Goal: Information Seeking & Learning: Learn about a topic

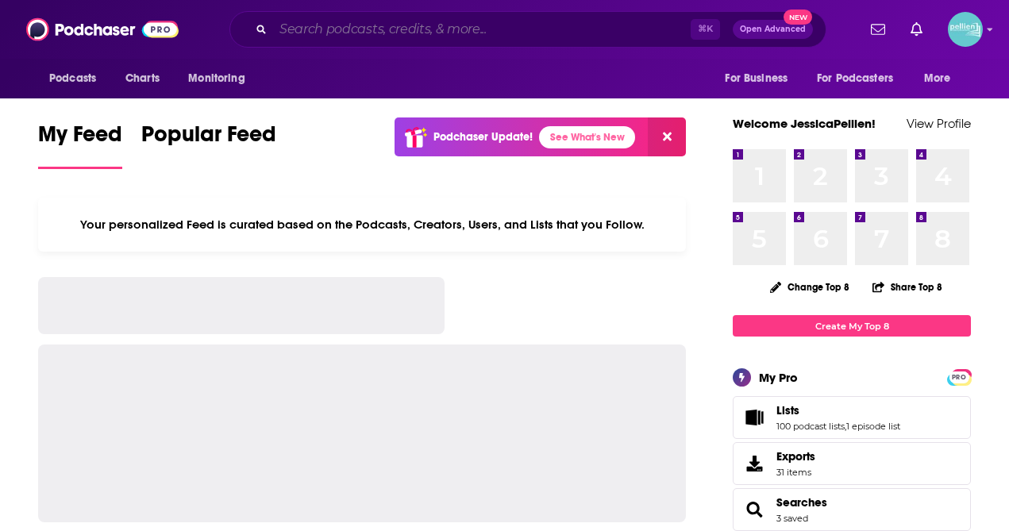
click at [474, 30] on input "Search podcasts, credits, & more..." at bounding box center [481, 29] width 417 height 25
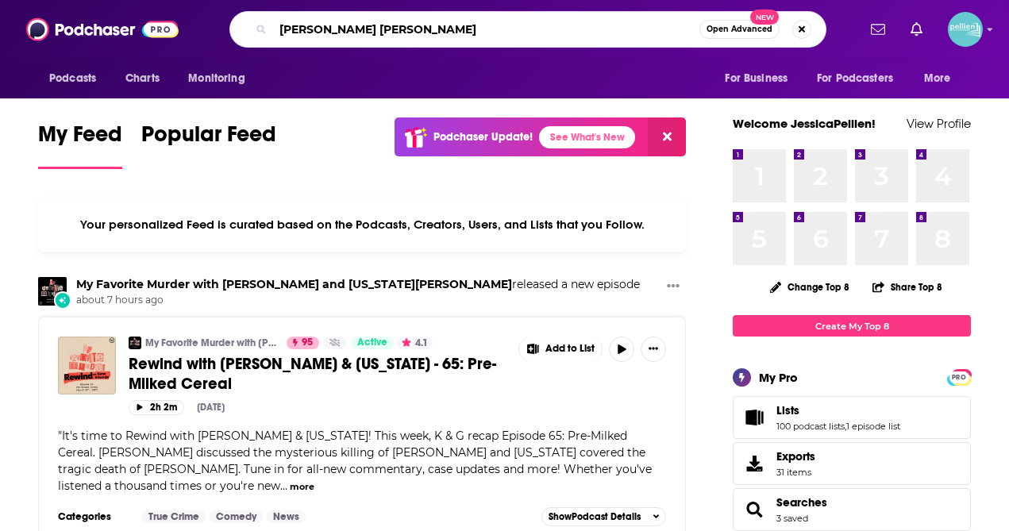
type input "[PERSON_NAME] [PERSON_NAME]"
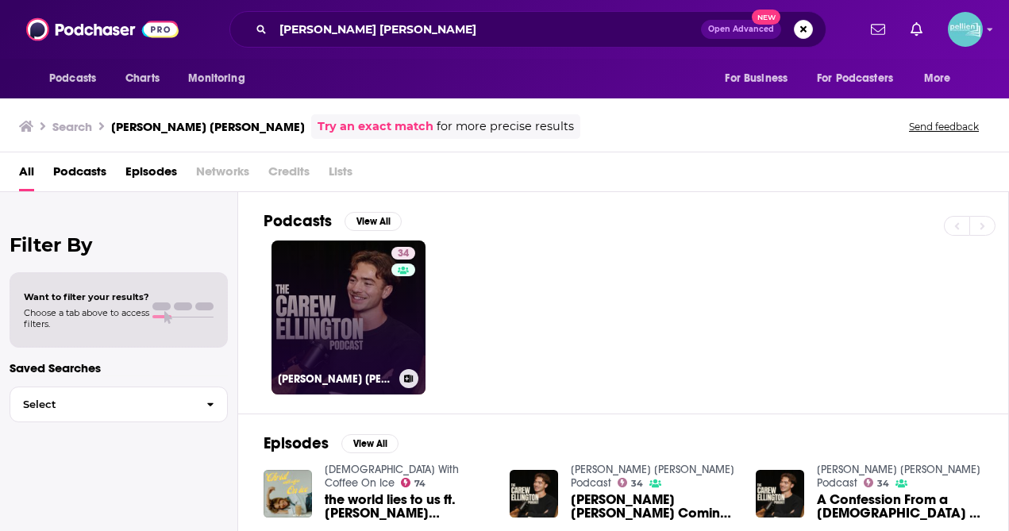
click at [365, 321] on link "34 [PERSON_NAME] [PERSON_NAME] Podcast" at bounding box center [348, 317] width 154 height 154
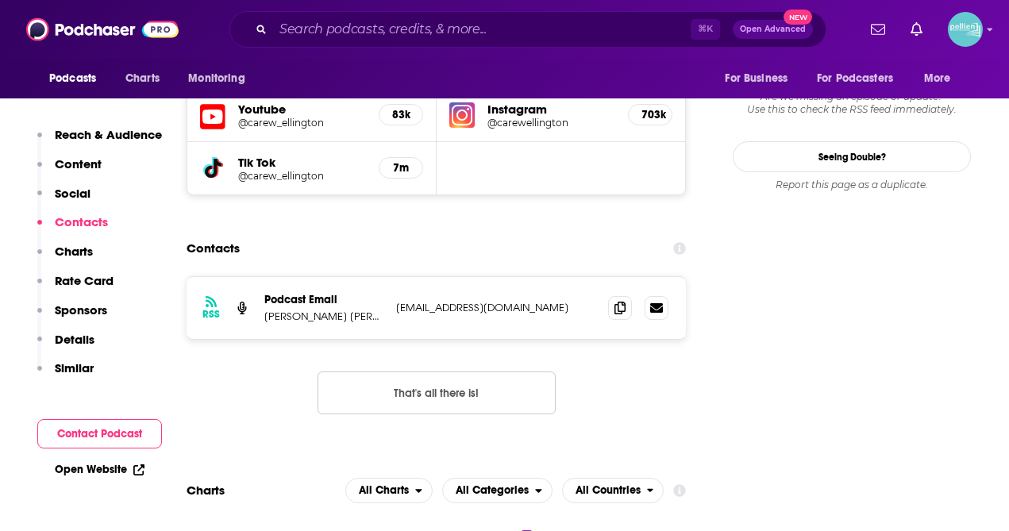
scroll to position [1521, 0]
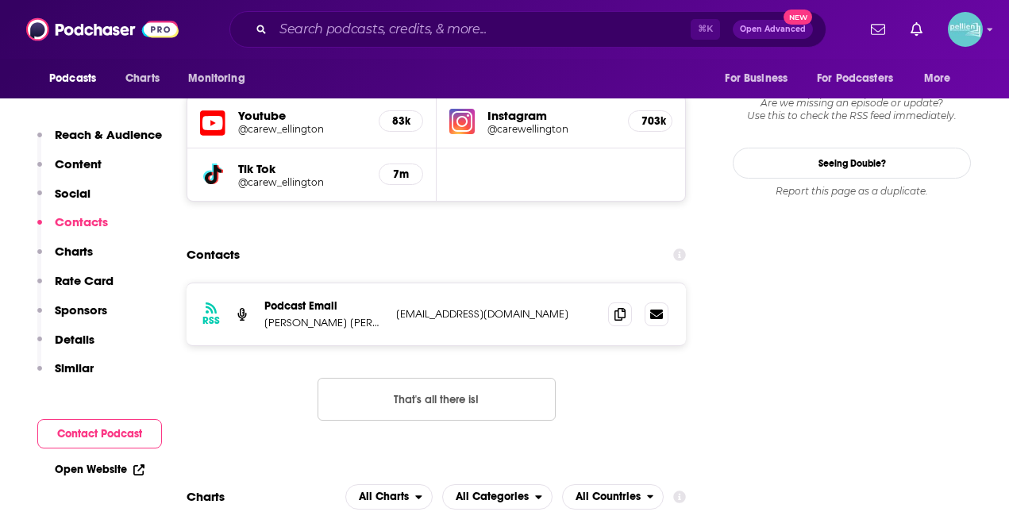
drag, startPoint x: 397, startPoint y: 235, endPoint x: 474, endPoint y: 235, distance: 77.0
click at [474, 307] on p "[EMAIL_ADDRESS][DOMAIN_NAME]" at bounding box center [495, 313] width 199 height 13
click at [518, 307] on p "[EMAIL_ADDRESS][DOMAIN_NAME]" at bounding box center [495, 313] width 199 height 13
drag, startPoint x: 518, startPoint y: 235, endPoint x: 405, endPoint y: 236, distance: 113.5
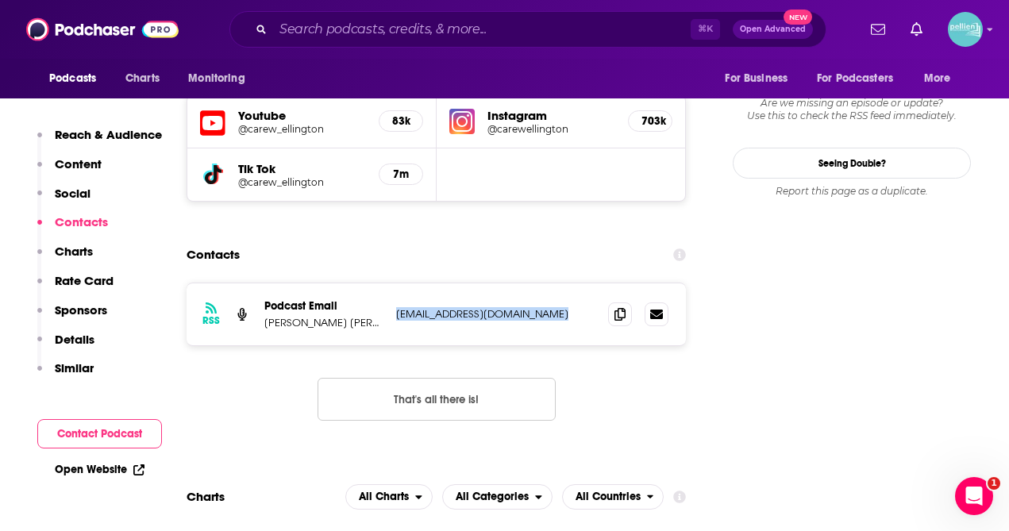
click at [405, 307] on p "[EMAIL_ADDRESS][DOMAIN_NAME]" at bounding box center [495, 313] width 199 height 13
copy div "[EMAIL_ADDRESS][DOMAIN_NAME] [EMAIL_ADDRESS][DOMAIN_NAME]"
click at [541, 282] on div "RSS Podcast Email [PERSON_NAME] [PERSON_NAME] [EMAIL_ADDRESS][DOMAIN_NAME] [EMA…" at bounding box center [435, 363] width 499 height 163
click at [624, 307] on icon at bounding box center [619, 313] width 11 height 13
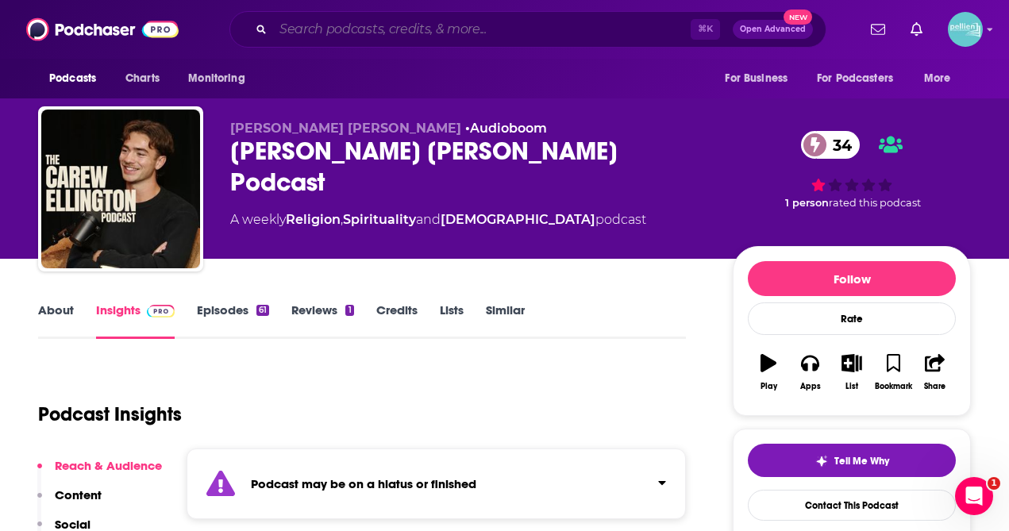
click at [316, 31] on input "Search podcasts, credits, & more..." at bounding box center [481, 29] width 417 height 25
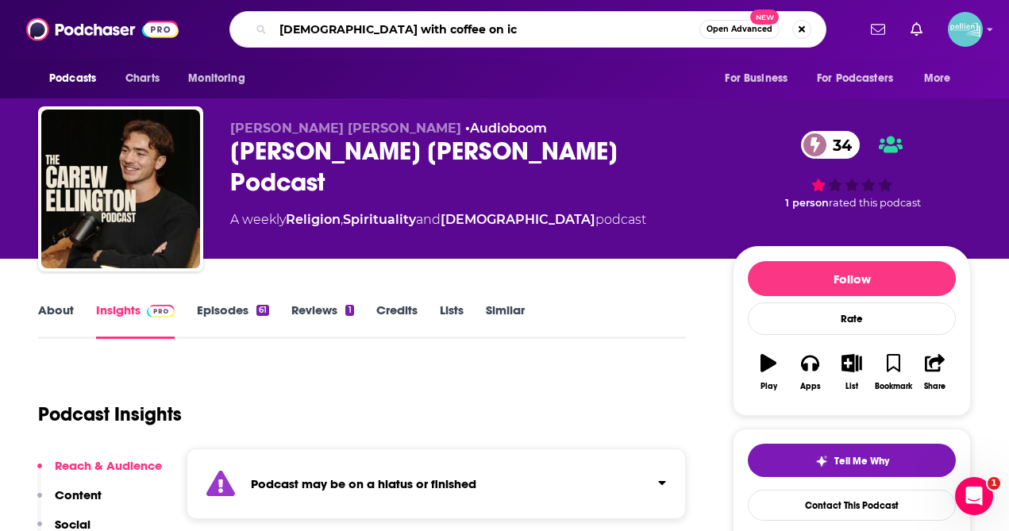
type input "[DEMOGRAPHIC_DATA] with coffee on ice"
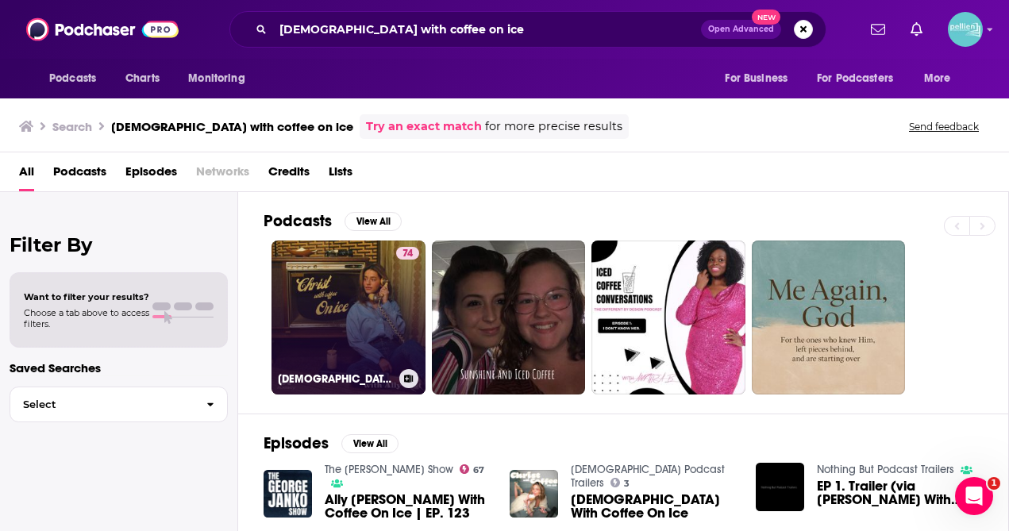
click at [348, 303] on link "74 [DEMOGRAPHIC_DATA] With Coffee On Ice" at bounding box center [348, 317] width 154 height 154
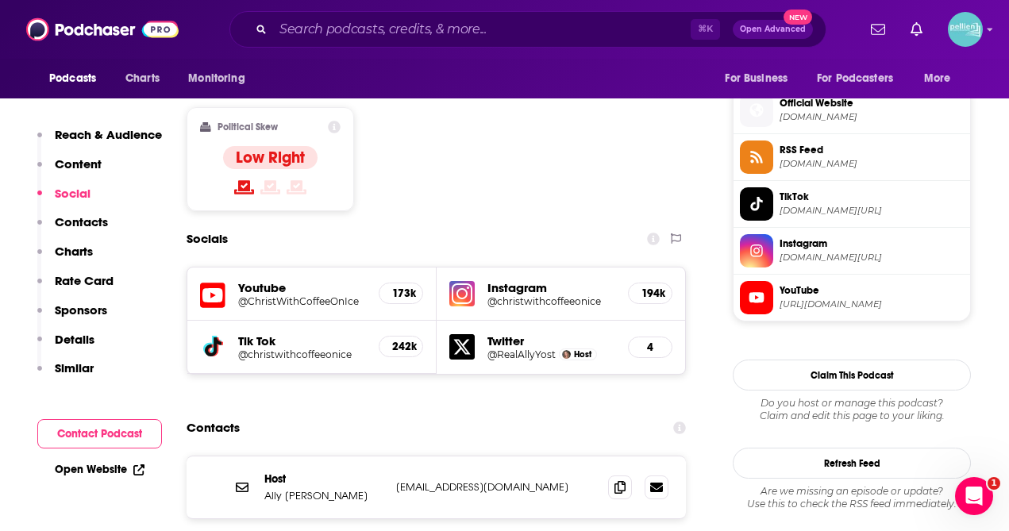
scroll to position [1262, 0]
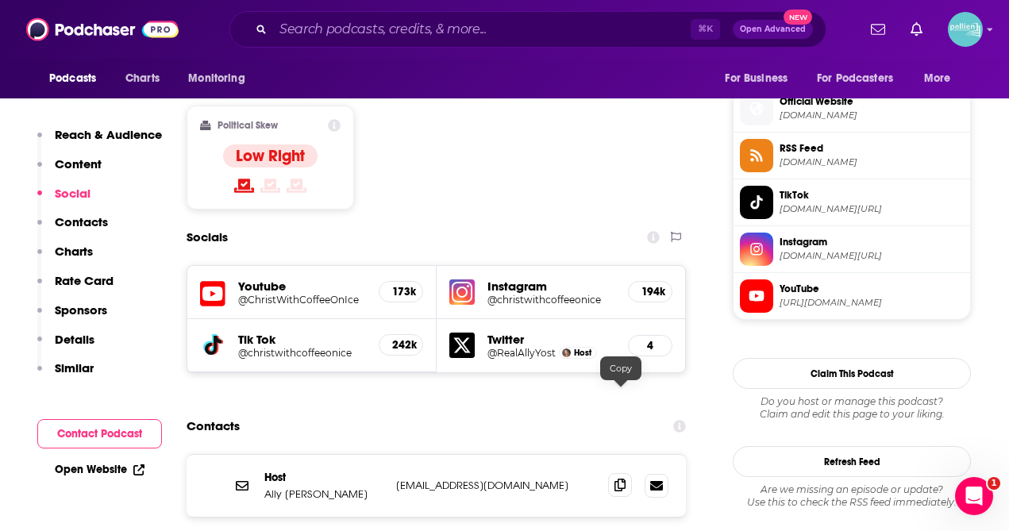
click at [617, 478] on icon at bounding box center [619, 484] width 11 height 13
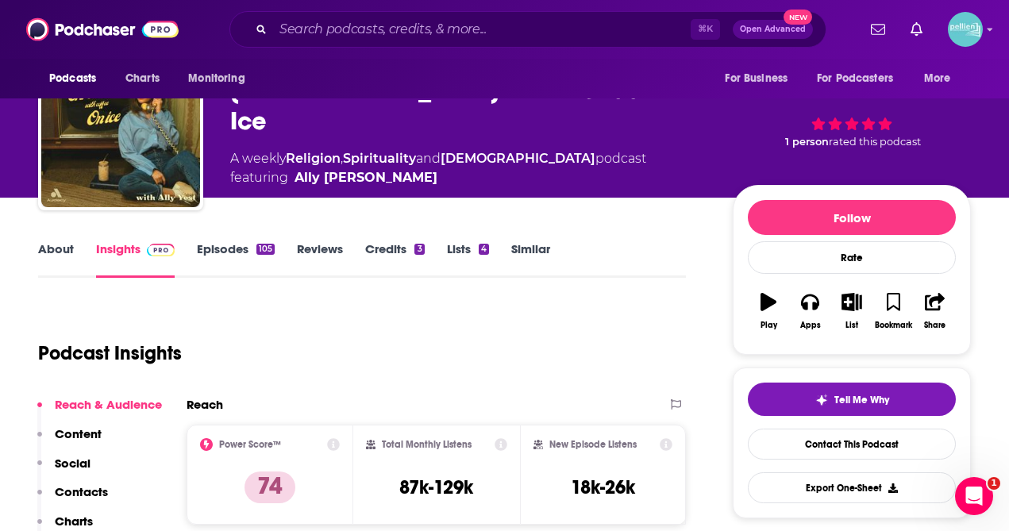
scroll to position [0, 0]
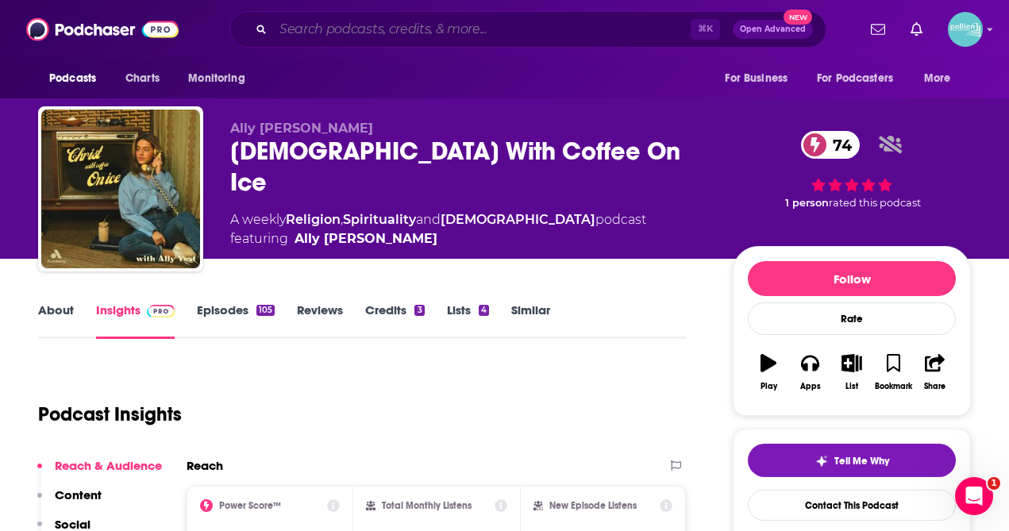
click at [347, 33] on input "Search podcasts, credits, & more..." at bounding box center [481, 29] width 417 height 25
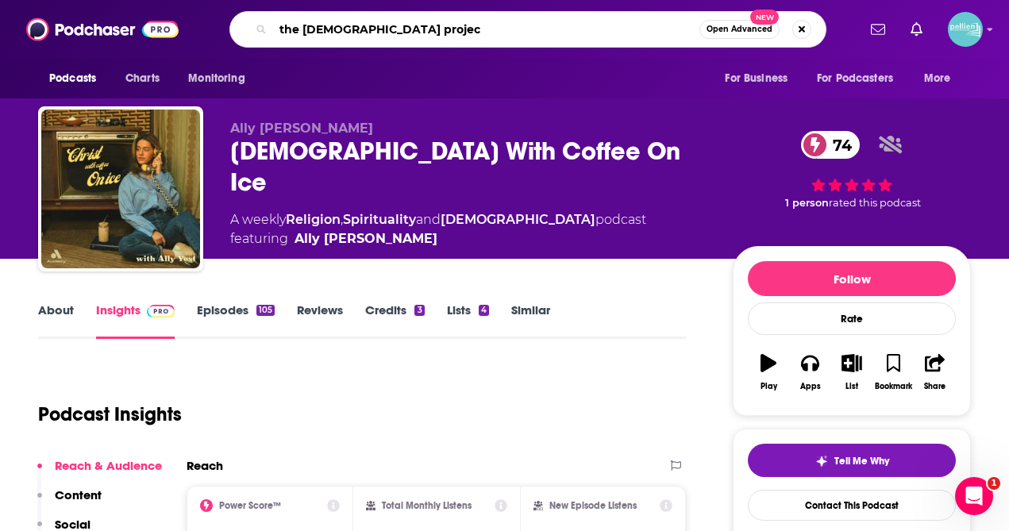
type input "the [DEMOGRAPHIC_DATA] project"
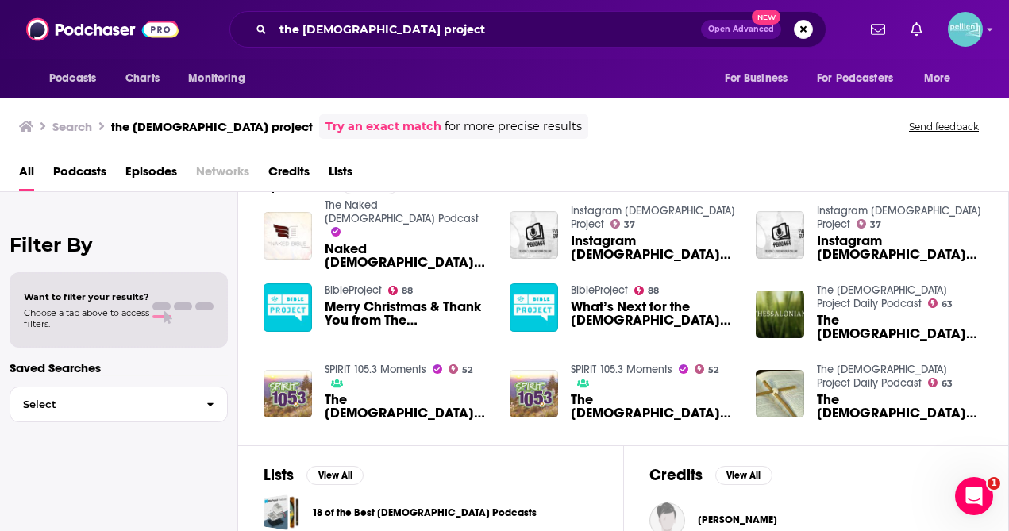
scroll to position [256, 0]
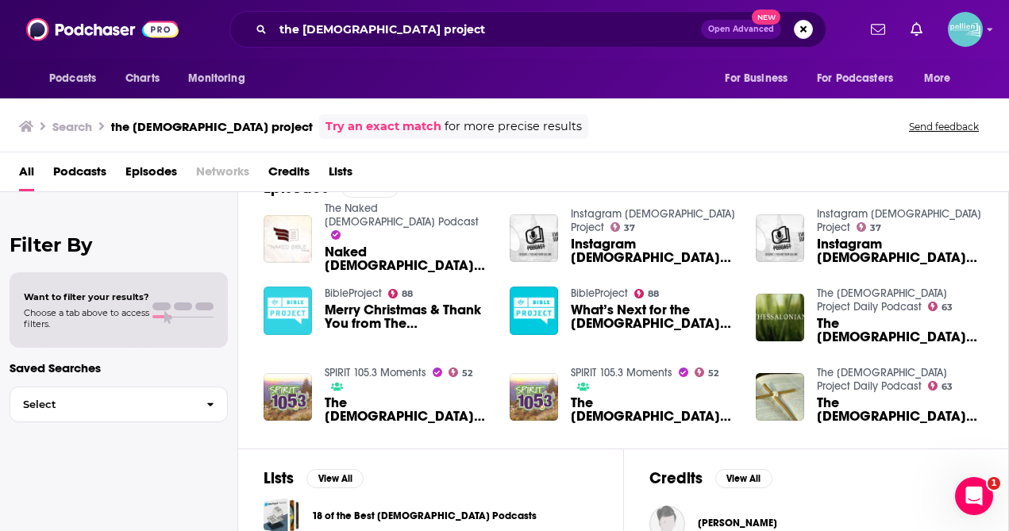
click at [279, 309] on img "Merry Christmas & Thank You from The Bible Project" at bounding box center [287, 310] width 48 height 48
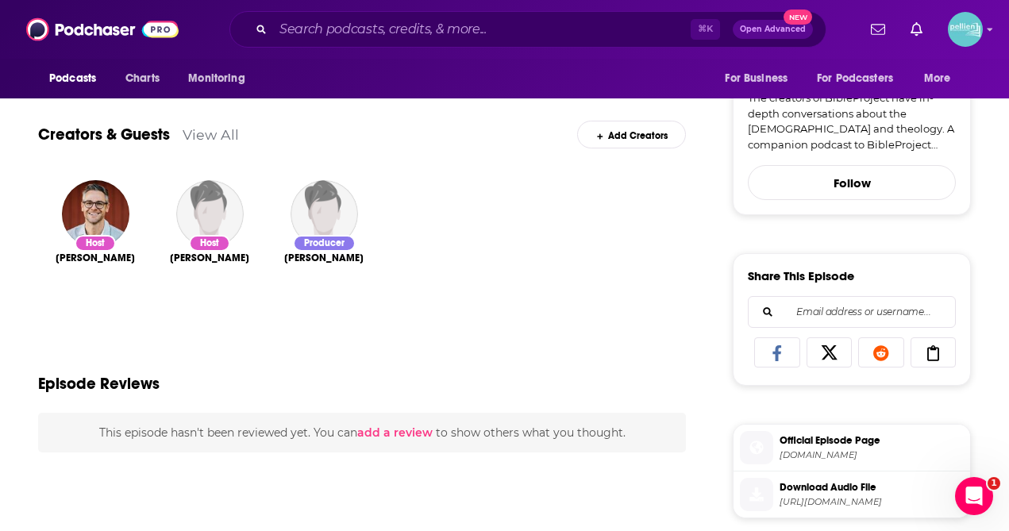
scroll to position [523, 0]
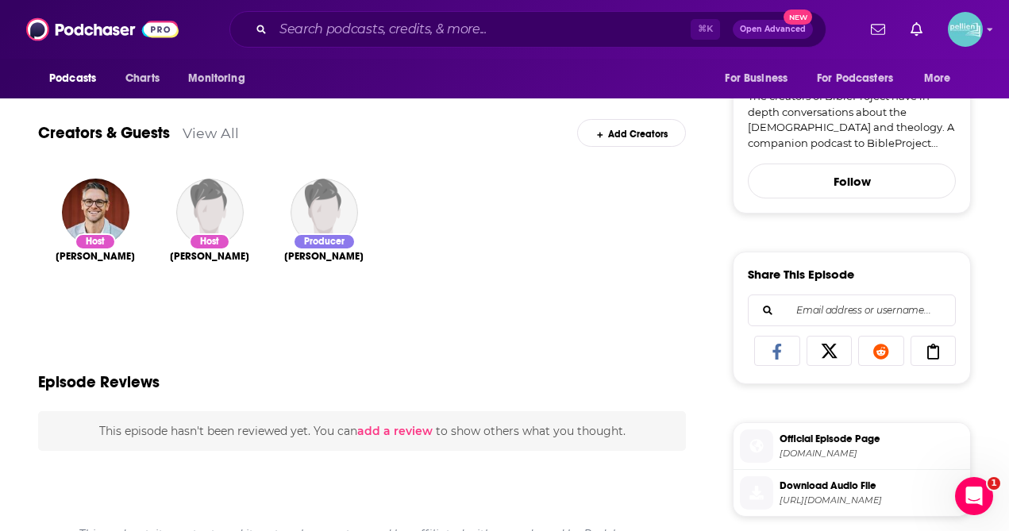
click at [102, 253] on span "[PERSON_NAME]" at bounding box center [95, 256] width 79 height 13
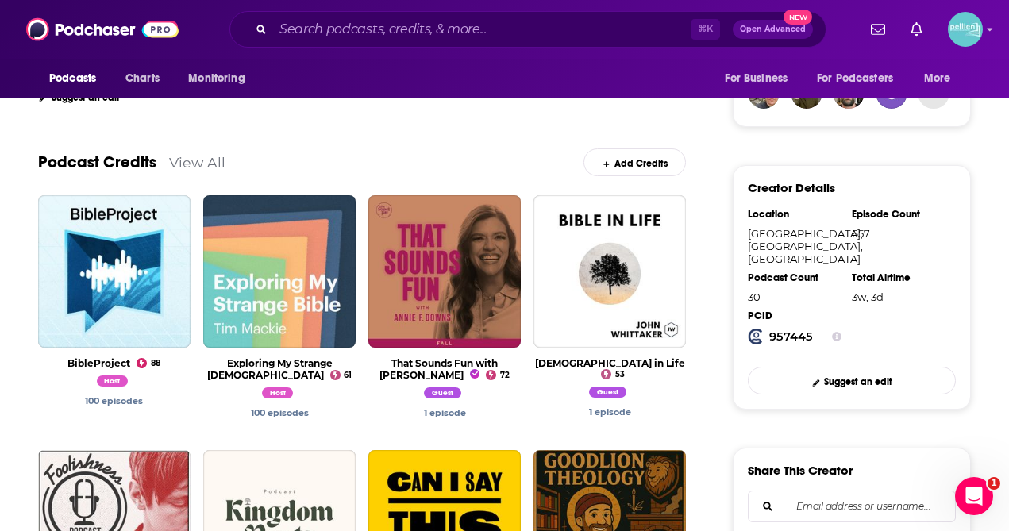
scroll to position [442, 0]
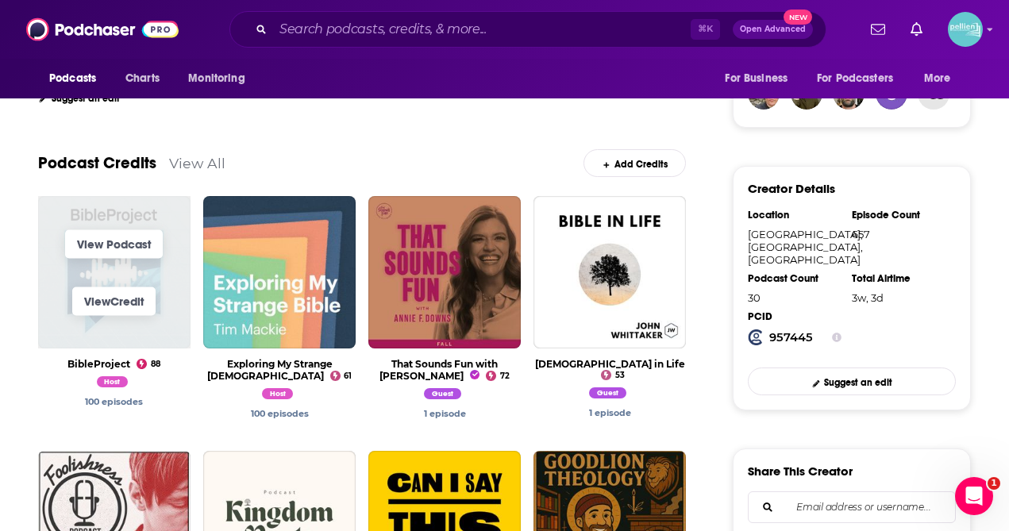
click at [175, 336] on span "View Podcast View Credit" at bounding box center [114, 272] width 152 height 152
click at [165, 267] on span "View Podcast" at bounding box center [114, 243] width 152 height 57
click at [123, 241] on link "View Podcast" at bounding box center [114, 243] width 98 height 29
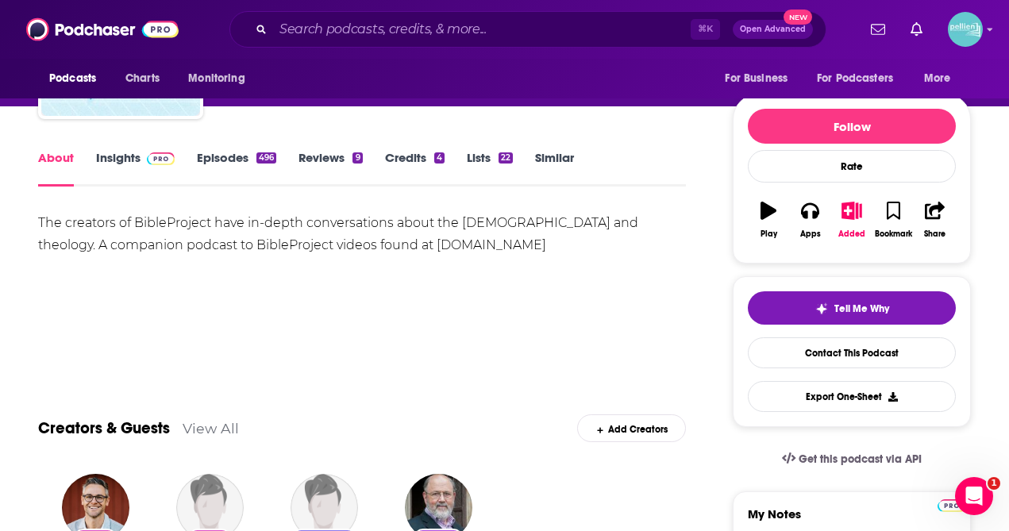
scroll to position [121, 0]
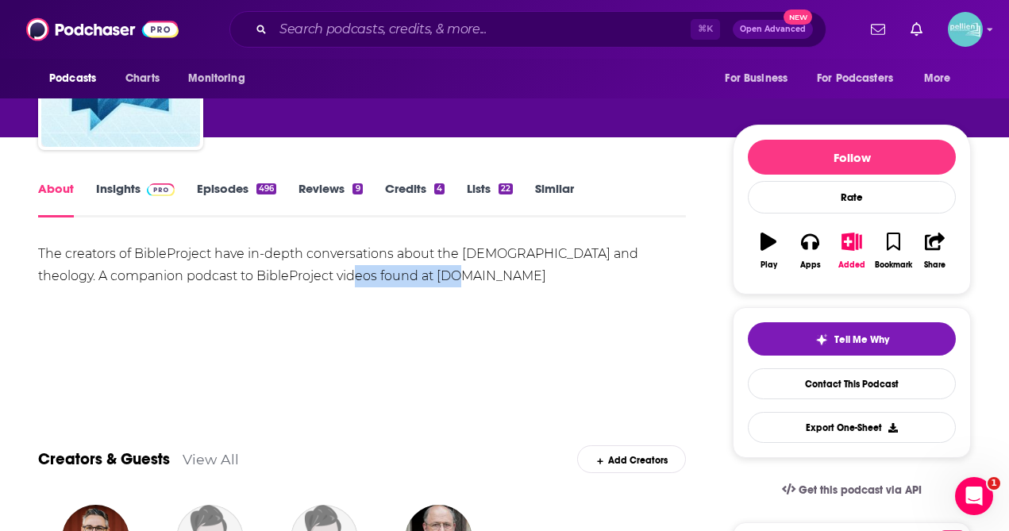
drag, startPoint x: 290, startPoint y: 278, endPoint x: 394, endPoint y: 280, distance: 104.0
click at [394, 280] on div "The creators of BibleProject have in-depth conversations about the [DEMOGRAPHIC…" at bounding box center [361, 265] width 647 height 44
copy div "[DOMAIN_NAME]"
click at [394, 280] on div "The creators of BibleProject have in-depth conversations about the [DEMOGRAPHIC…" at bounding box center [361, 265] width 647 height 44
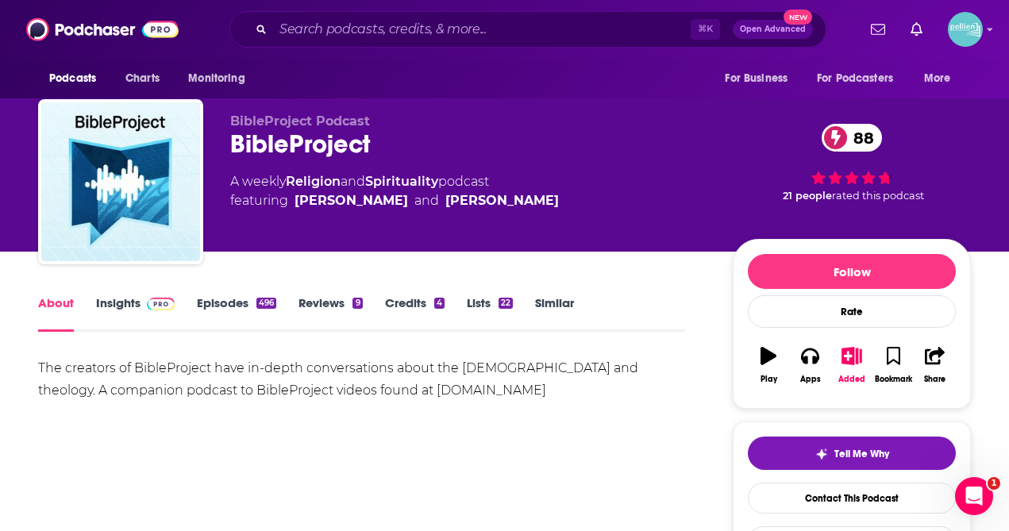
scroll to position [0, 0]
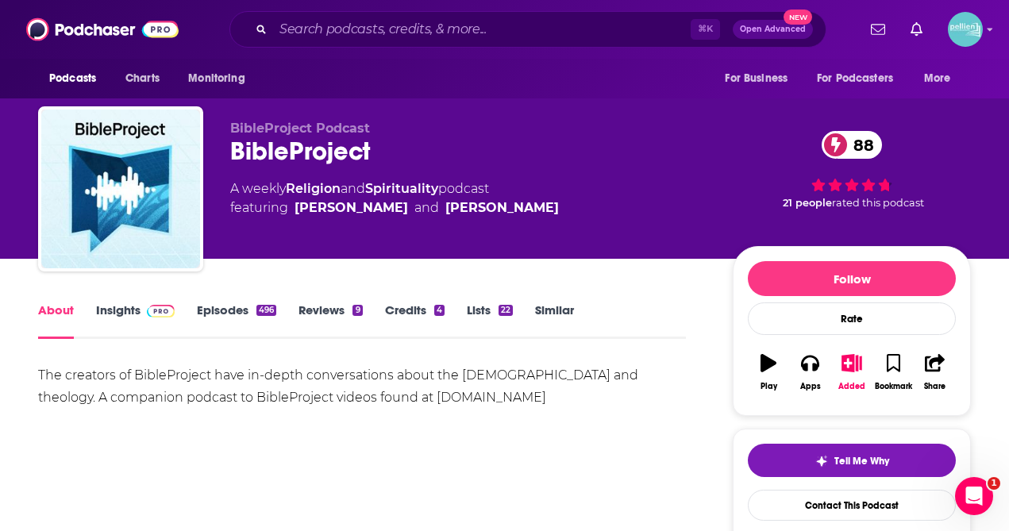
click at [119, 313] on link "Insights" at bounding box center [135, 320] width 79 height 37
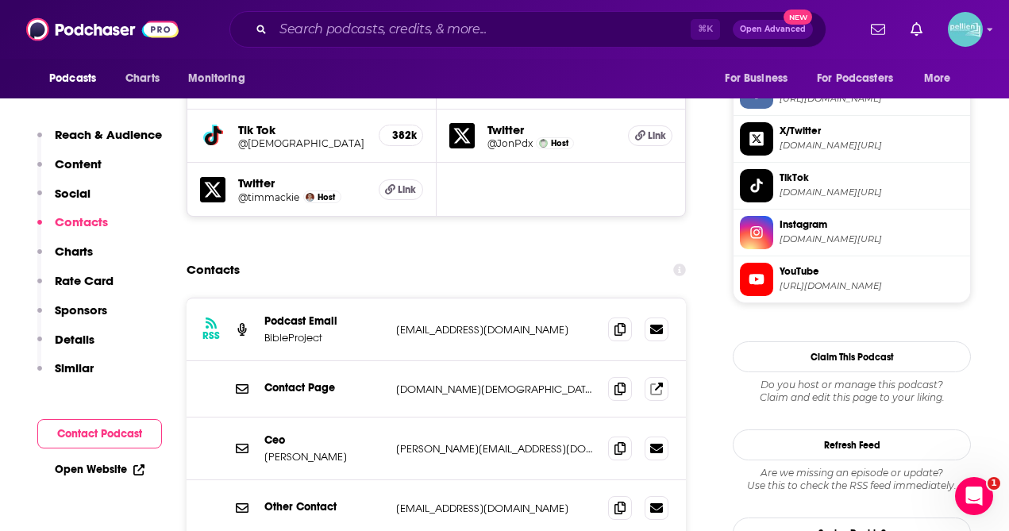
scroll to position [1527, 0]
click at [624, 381] on icon at bounding box center [619, 387] width 11 height 13
click at [620, 316] on span at bounding box center [620, 328] width 24 height 24
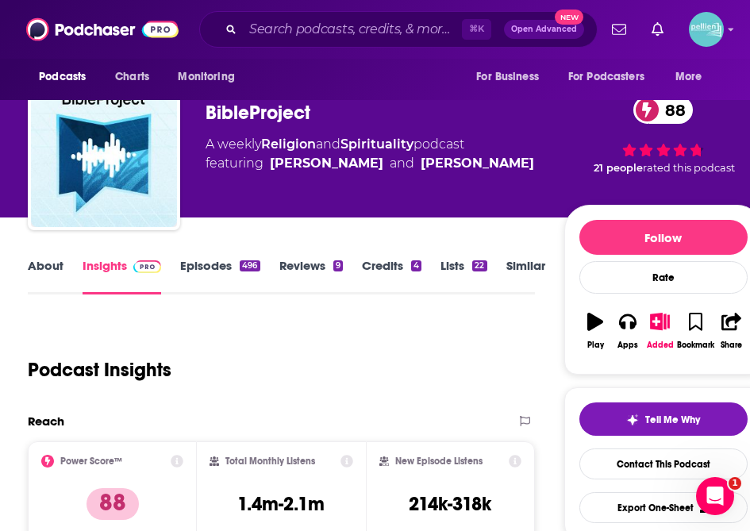
scroll to position [0, 0]
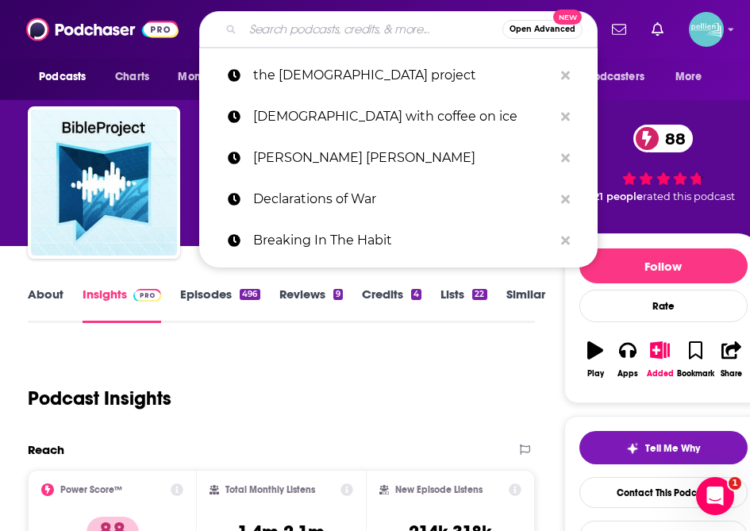
click at [284, 31] on input "Search podcasts, credits, & more..." at bounding box center [372, 29] width 259 height 25
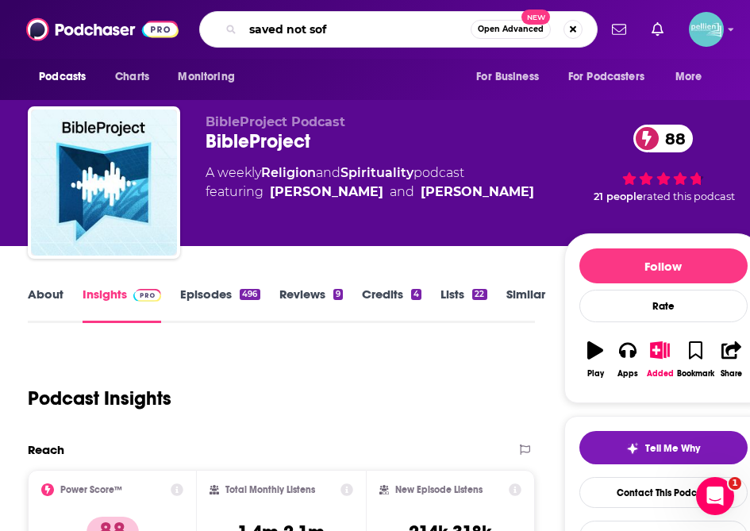
type input "saved not soft"
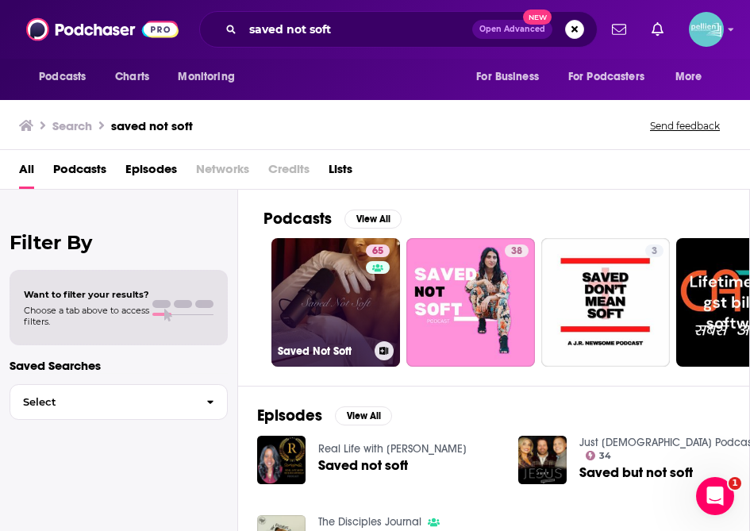
click at [327, 278] on link "65 Saved Not Soft" at bounding box center [335, 302] width 129 height 129
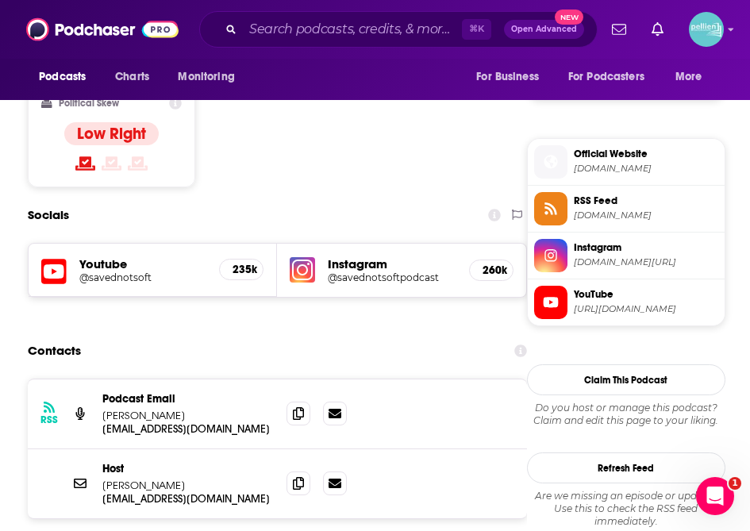
scroll to position [1351, 0]
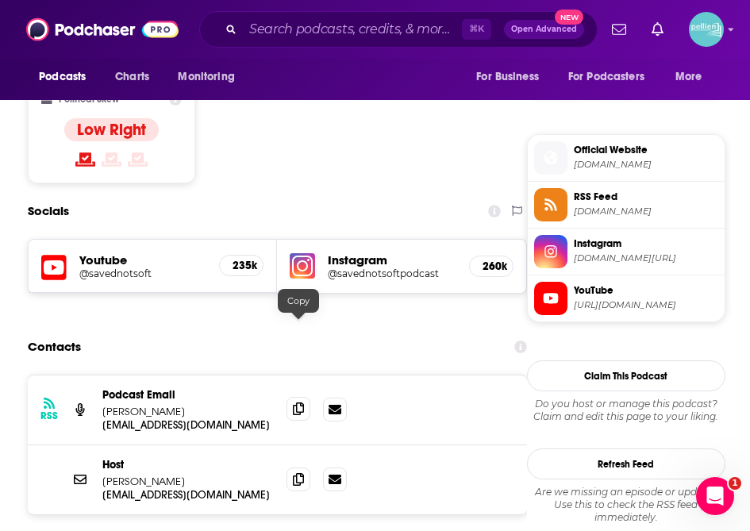
click at [305, 397] on span at bounding box center [298, 409] width 24 height 24
click at [302, 472] on icon at bounding box center [298, 478] width 11 height 13
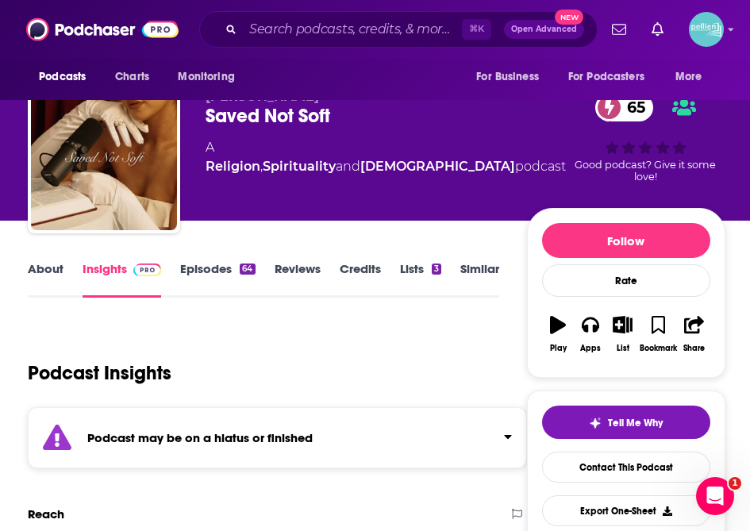
scroll to position [0, 0]
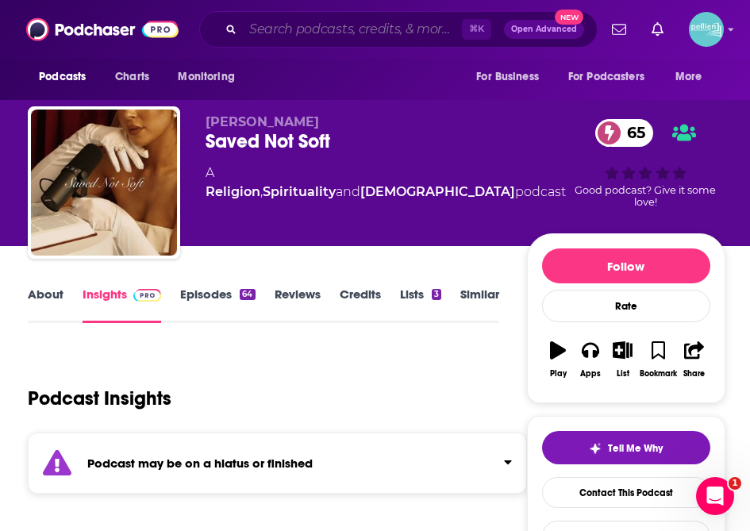
click at [287, 31] on input "Search podcasts, credits, & more..." at bounding box center [352, 29] width 219 height 25
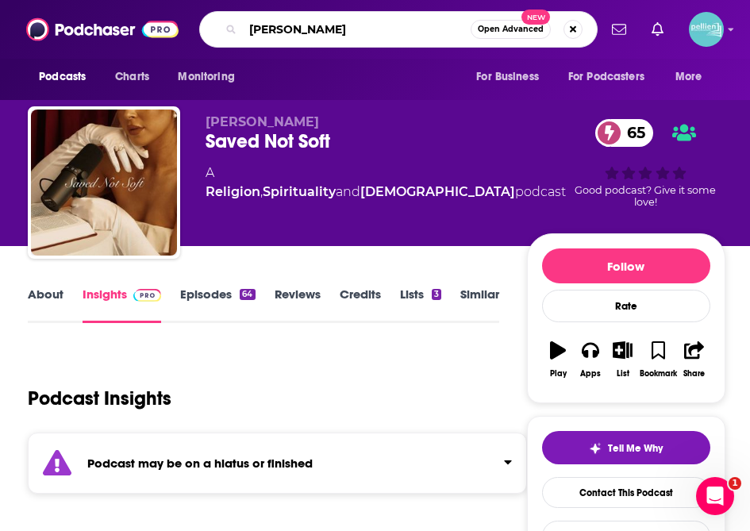
type input "[PERSON_NAME]"
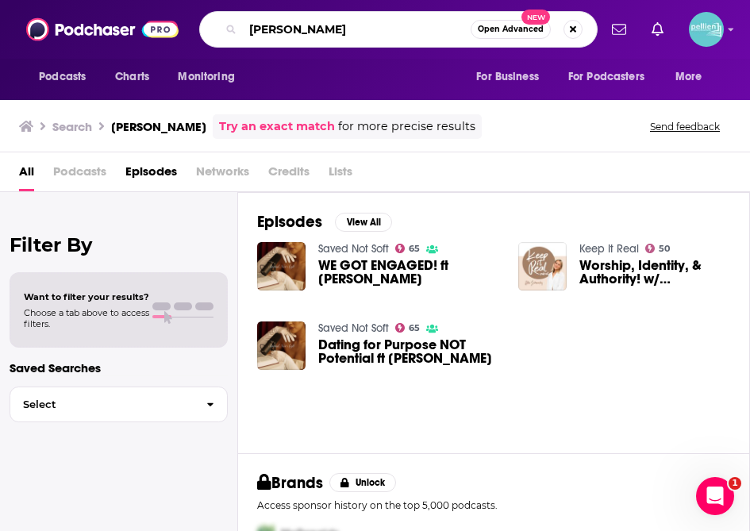
drag, startPoint x: 344, startPoint y: 28, endPoint x: 198, endPoint y: 29, distance: 146.8
click at [198, 29] on div "Podcasts Charts Monitoring [PERSON_NAME] Open Advanced New For Business For Pod…" at bounding box center [391, 29] width 411 height 37
type input "[PERSON_NAME]"
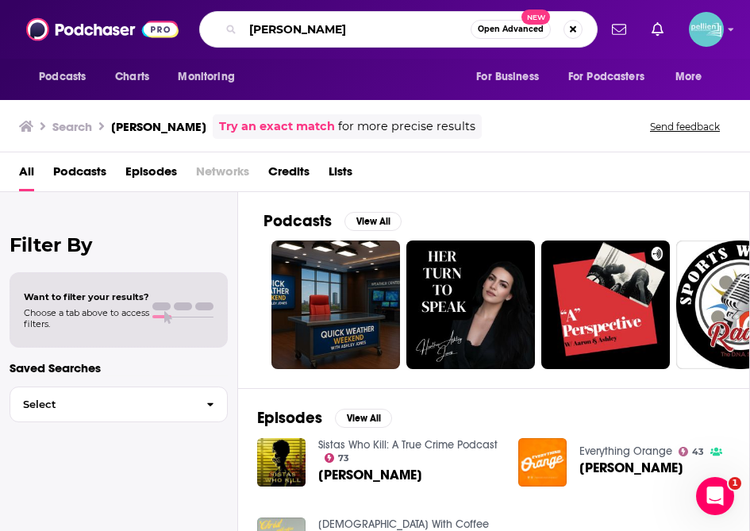
drag, startPoint x: 345, startPoint y: 29, endPoint x: 229, endPoint y: 29, distance: 116.6
click at [229, 29] on div "[PERSON_NAME] Open Advanced New" at bounding box center [398, 29] width 398 height 37
type input "girls gone [DEMOGRAPHIC_DATA]"
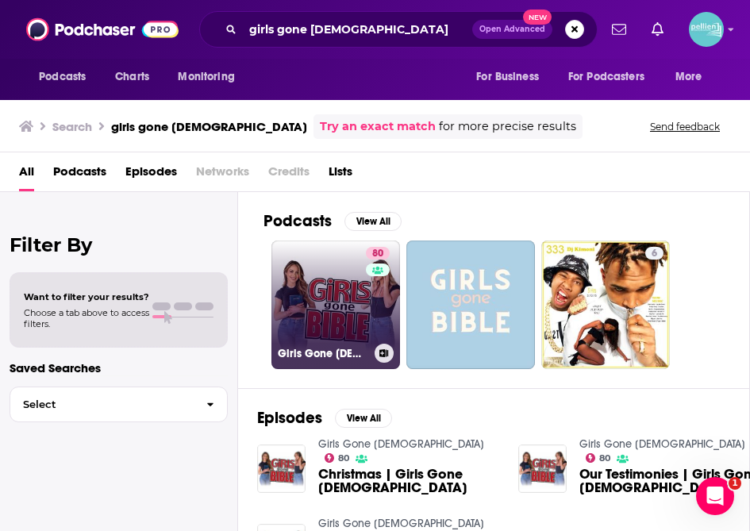
click at [360, 310] on link "80 Girls Gone [DEMOGRAPHIC_DATA]" at bounding box center [335, 304] width 129 height 129
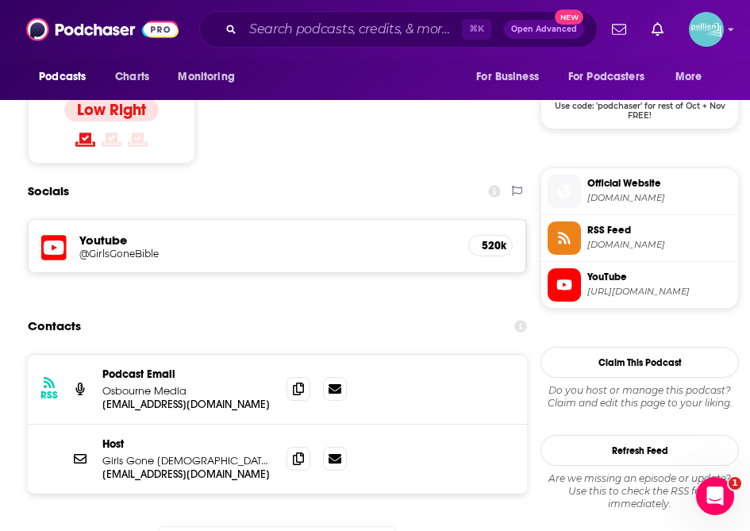
scroll to position [1324, 0]
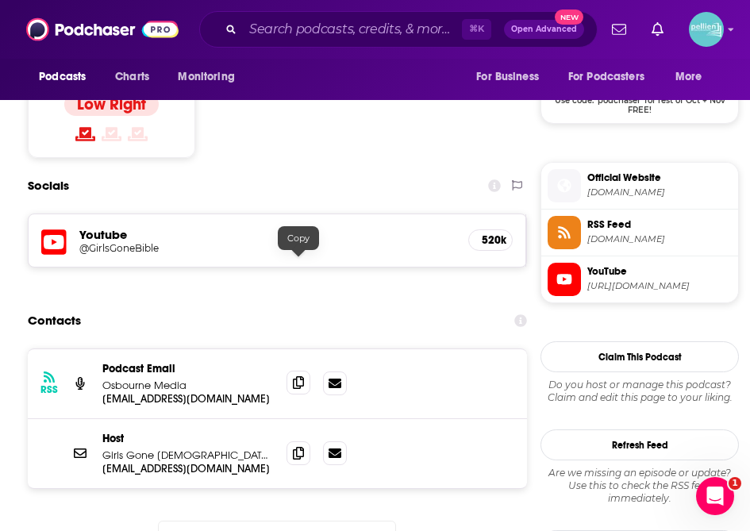
click at [302, 376] on icon at bounding box center [298, 382] width 11 height 13
click at [302, 446] on icon at bounding box center [298, 452] width 11 height 13
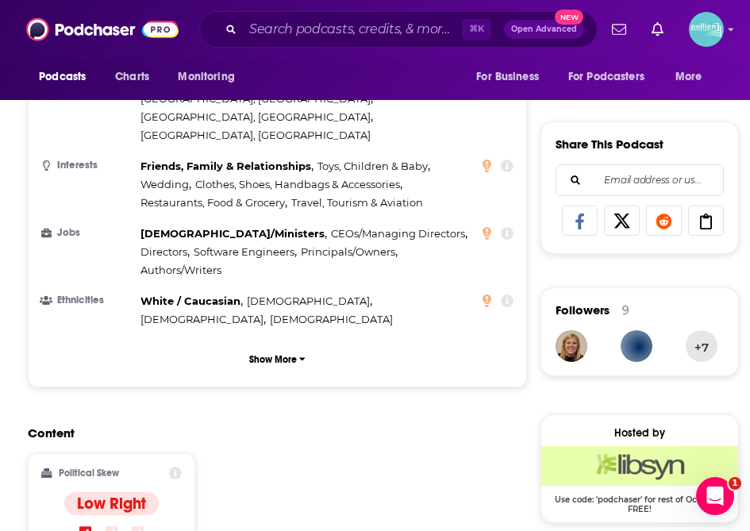
scroll to position [1061, 0]
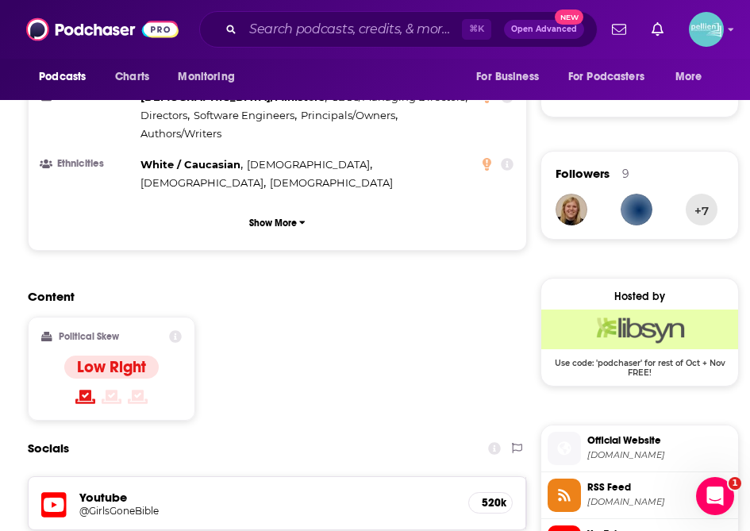
click at [106, 490] on h5 "Youtube" at bounding box center [267, 497] width 376 height 15
click at [110, 490] on h5 "Youtube" at bounding box center [267, 497] width 376 height 15
click at [48, 490] on icon at bounding box center [53, 504] width 25 height 29
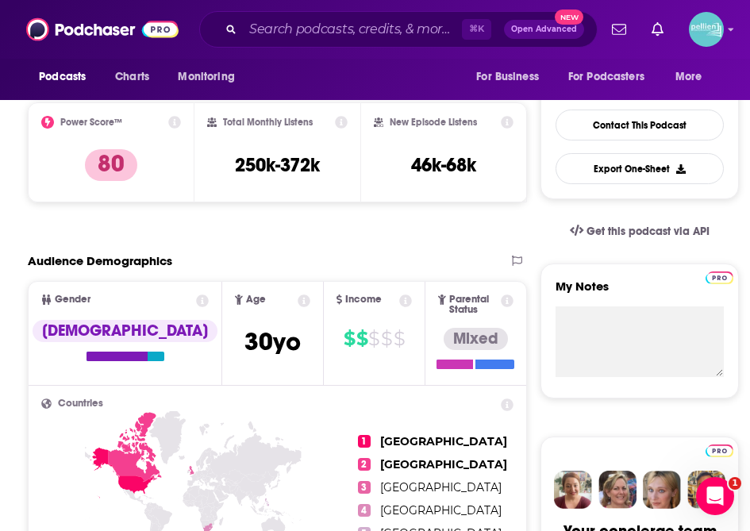
scroll to position [0, 0]
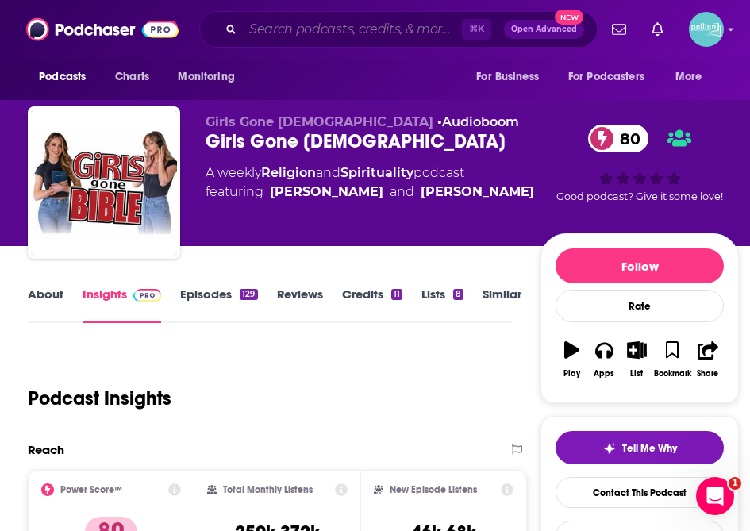
click at [288, 32] on input "Search podcasts, credits, & more..." at bounding box center [352, 29] width 219 height 25
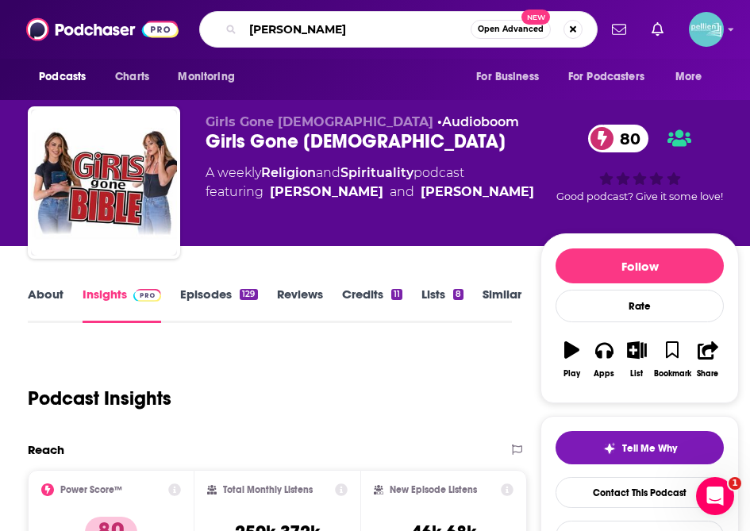
type input "[PERSON_NAME]"
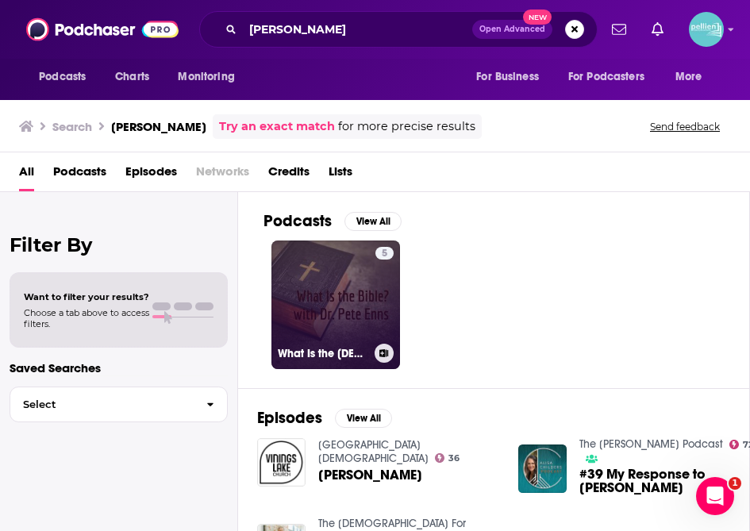
click at [332, 303] on link "5 What Is the [DEMOGRAPHIC_DATA]? with [PERSON_NAME]" at bounding box center [335, 304] width 129 height 129
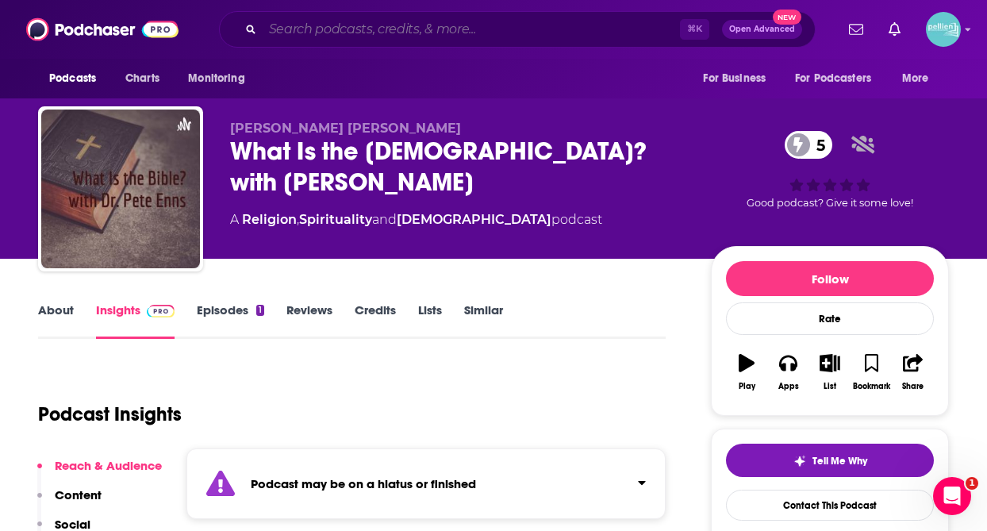
click at [298, 26] on input "Search podcasts, credits, & more..." at bounding box center [471, 29] width 417 height 25
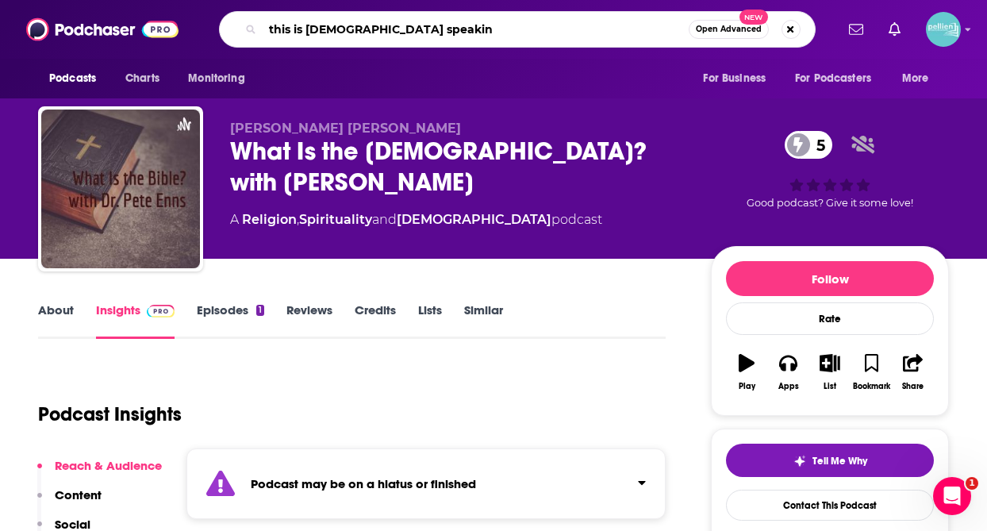
type input "this is [DEMOGRAPHIC_DATA] speaking"
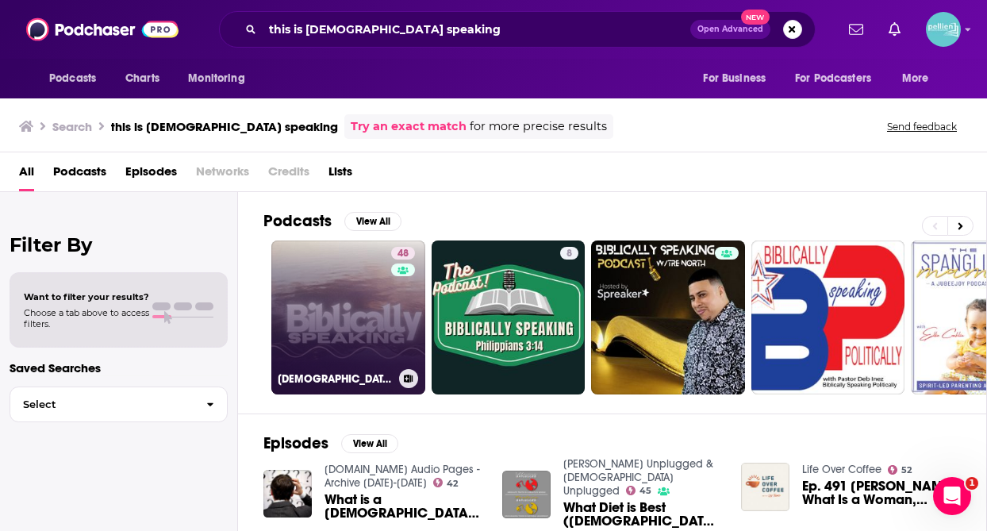
click at [376, 336] on link "48 [DEMOGRAPHIC_DATA] Speaking" at bounding box center [348, 317] width 154 height 154
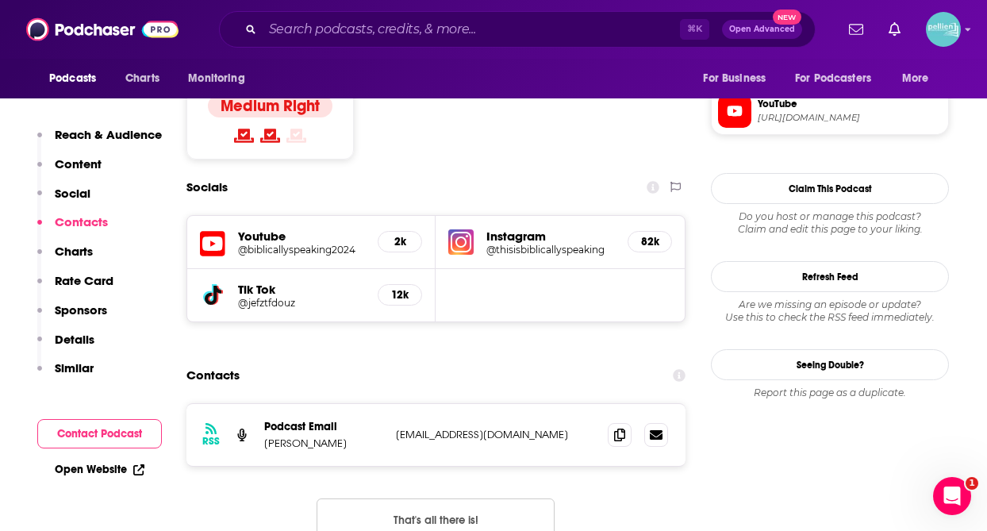
scroll to position [1321, 0]
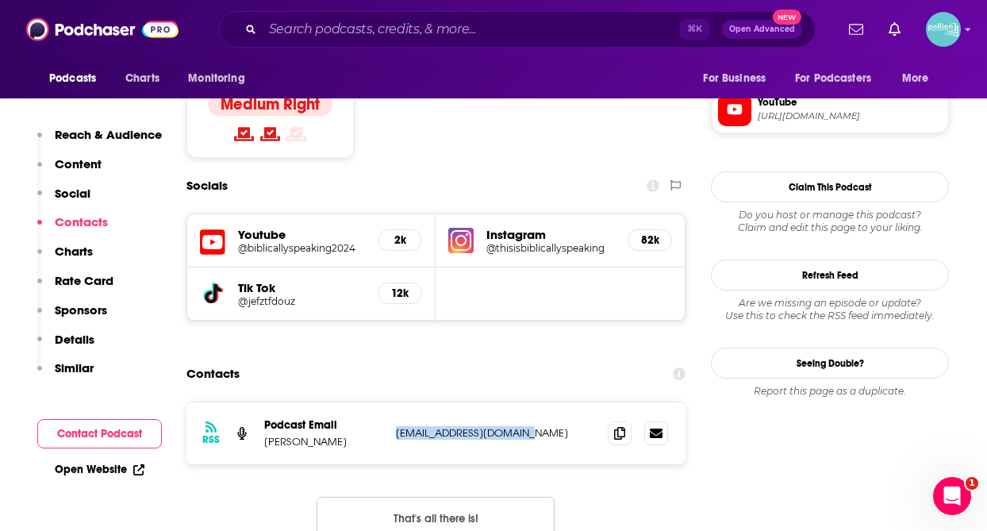
drag, startPoint x: 397, startPoint y: 336, endPoint x: 519, endPoint y: 336, distance: 122.2
click at [519, 426] on p "[EMAIL_ADDRESS][DOMAIN_NAME]" at bounding box center [495, 432] width 199 height 13
copy p "[EMAIL_ADDRESS][DOMAIN_NAME]"
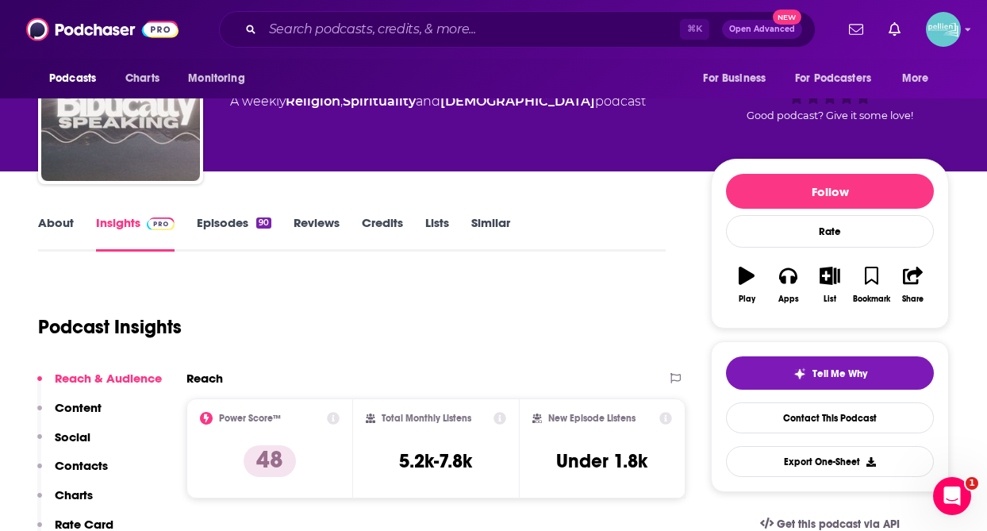
scroll to position [0, 0]
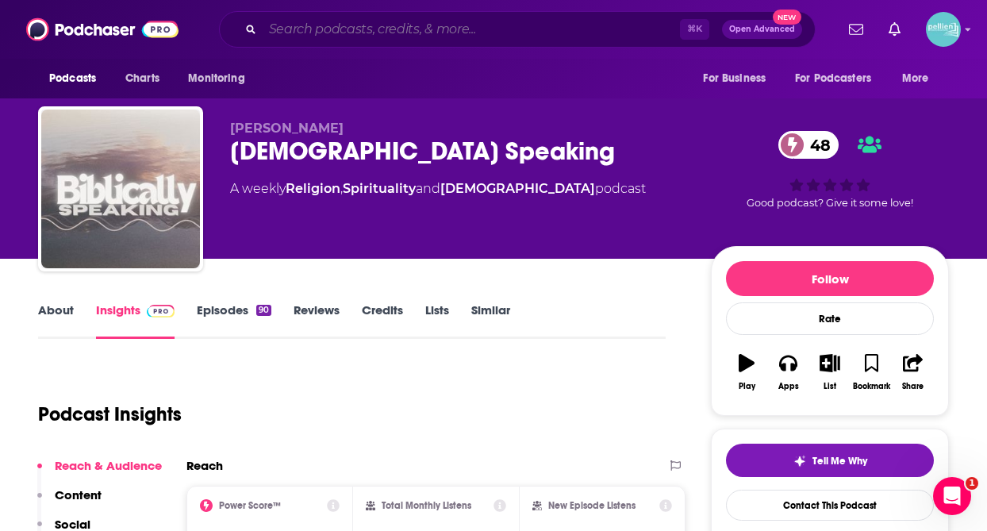
click at [309, 31] on input "Search podcasts, credits, & more..." at bounding box center [471, 29] width 417 height 25
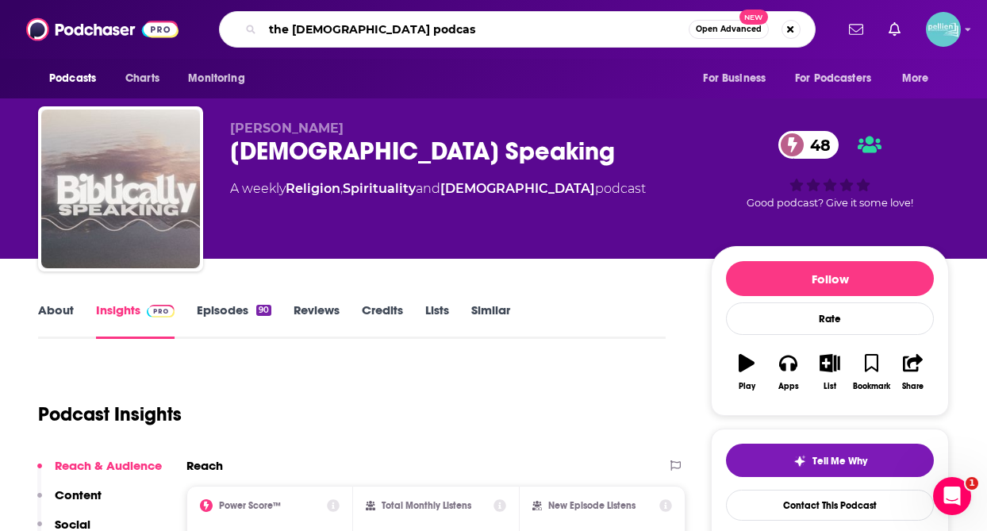
type input "the [DEMOGRAPHIC_DATA] podcast"
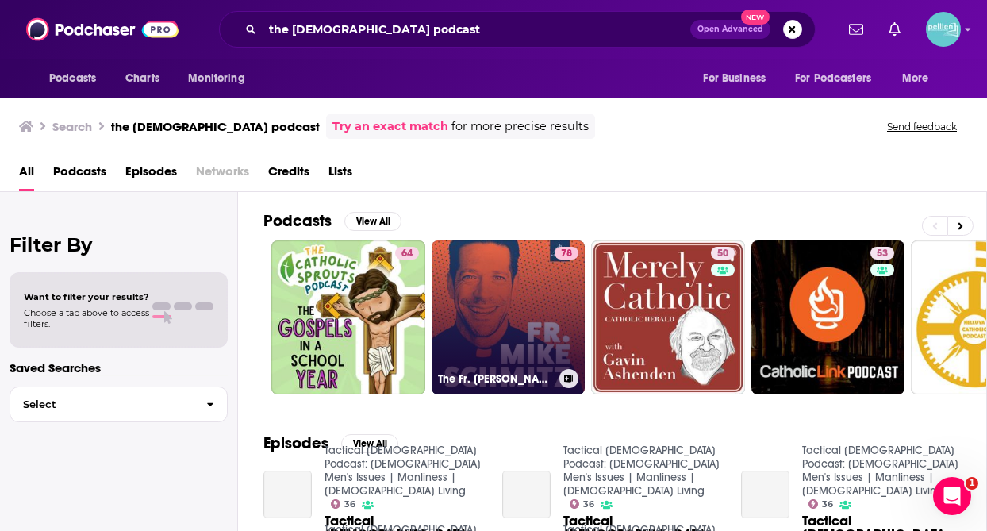
click at [474, 308] on link "78 The Fr. [PERSON_NAME] [DEMOGRAPHIC_DATA] Podcast" at bounding box center [509, 317] width 154 height 154
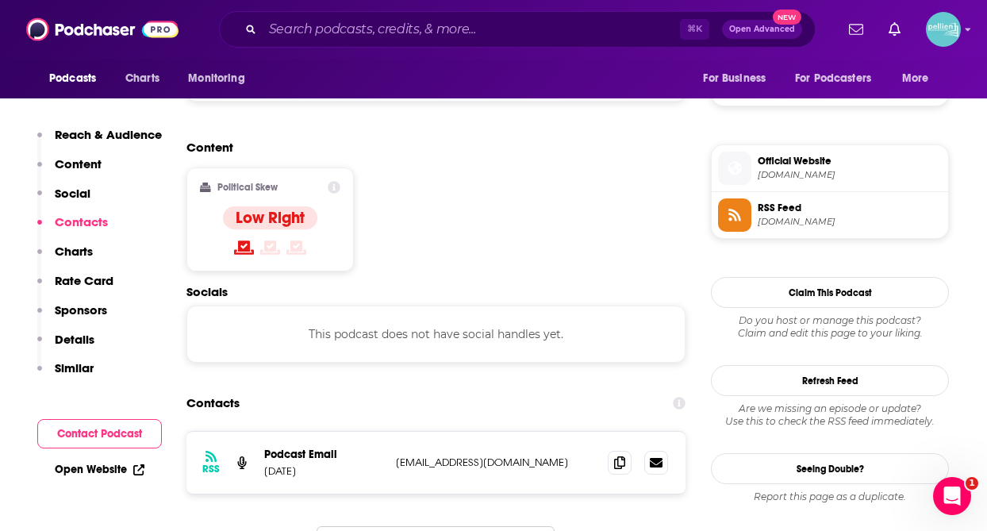
scroll to position [1281, 0]
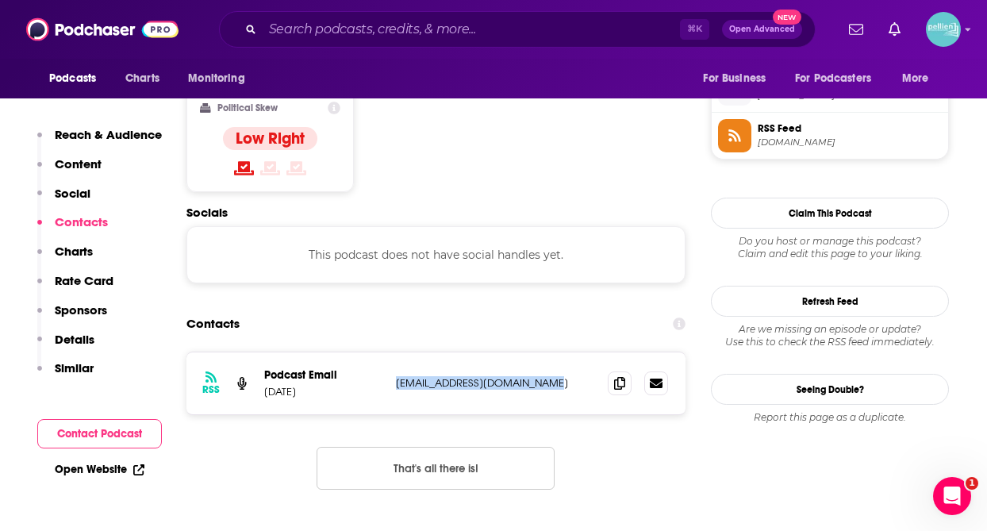
drag, startPoint x: 397, startPoint y: 275, endPoint x: 545, endPoint y: 279, distance: 148.5
click at [545, 376] on p "[EMAIL_ADDRESS][DOMAIN_NAME]" at bounding box center [495, 382] width 199 height 13
click at [611, 371] on span at bounding box center [620, 383] width 24 height 24
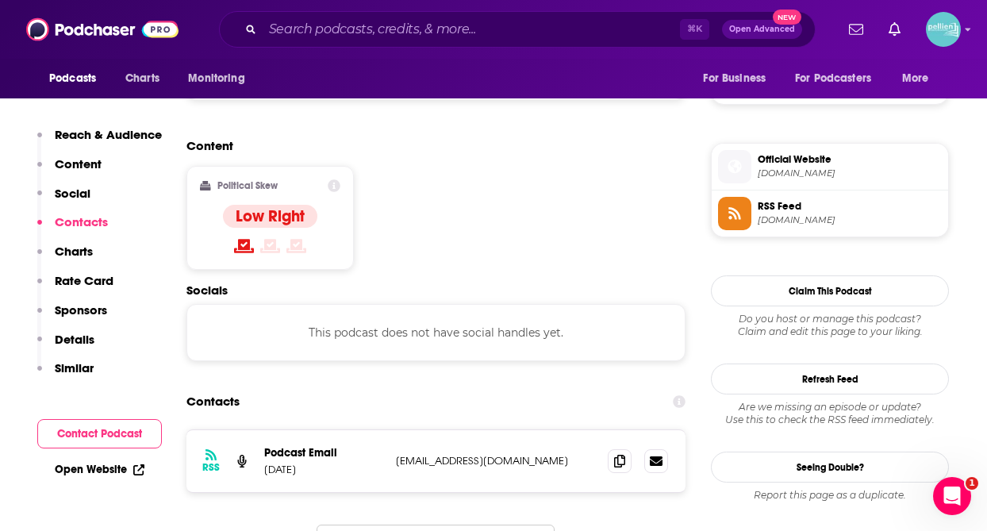
scroll to position [1201, 0]
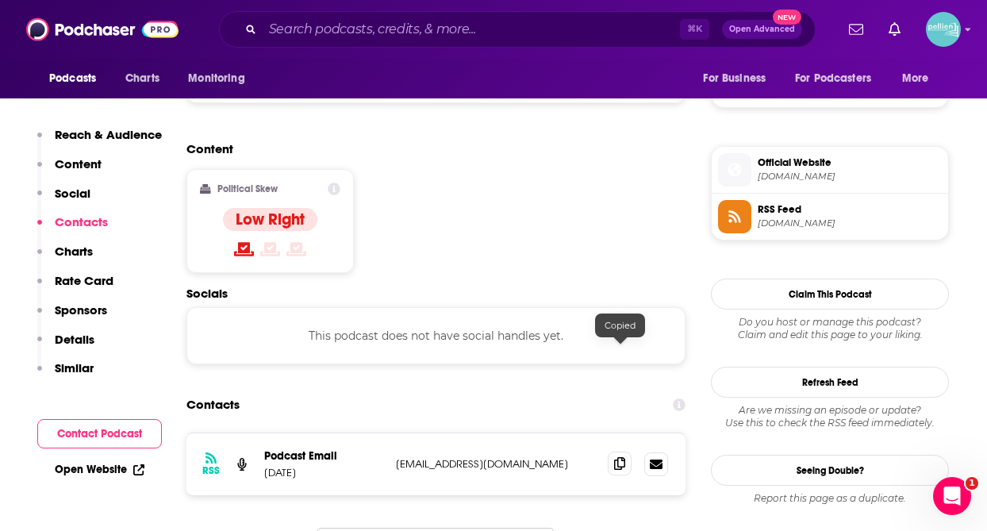
click at [628, 451] on span at bounding box center [620, 463] width 24 height 24
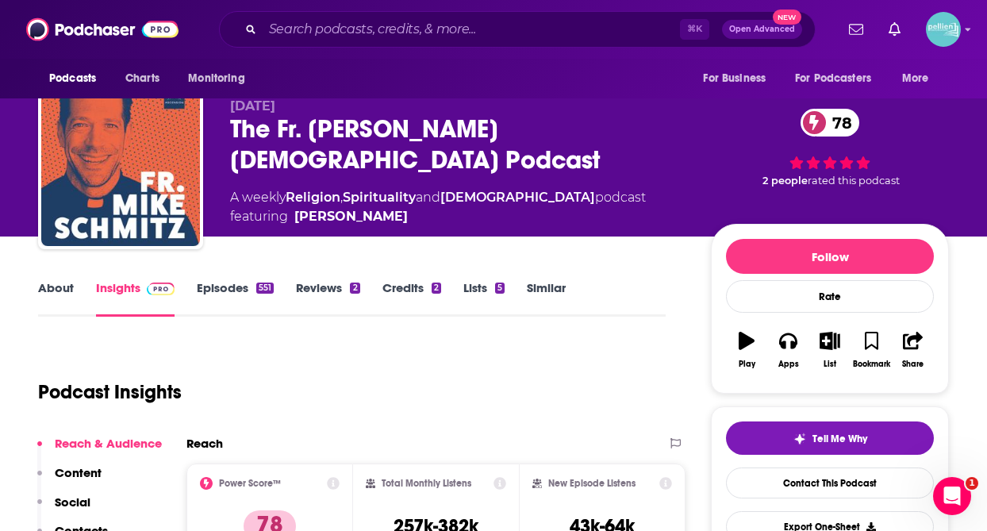
scroll to position [0, 0]
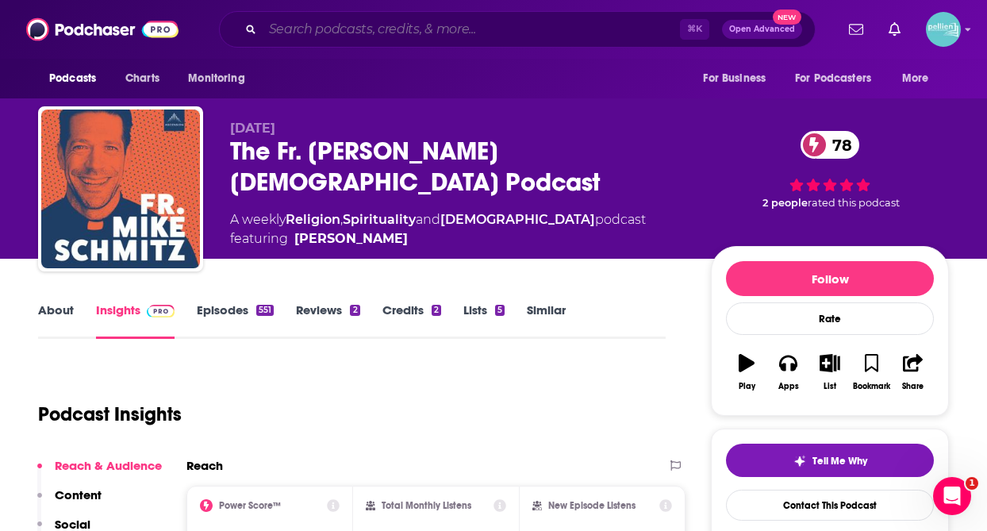
click at [335, 25] on input "Search podcasts, credits, & more..." at bounding box center [471, 29] width 417 height 25
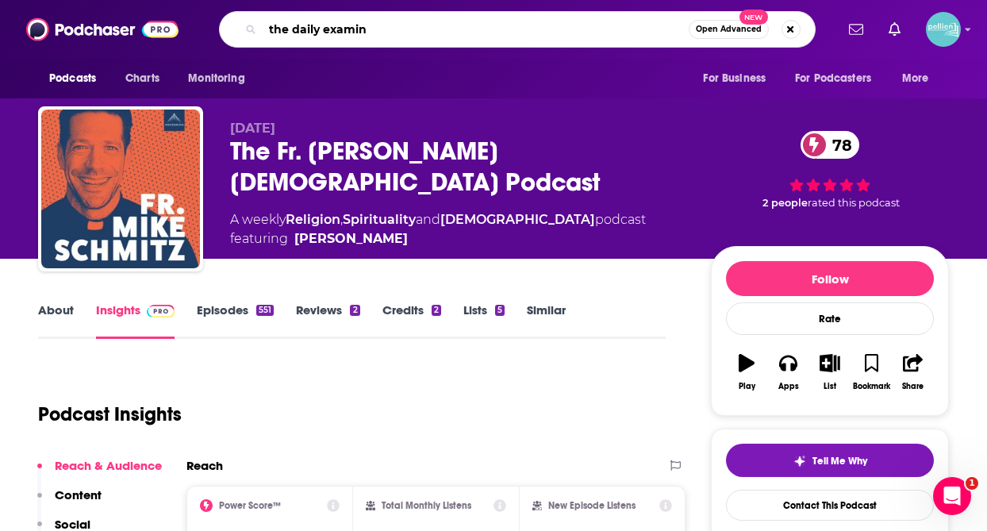
type input "the daily examine"
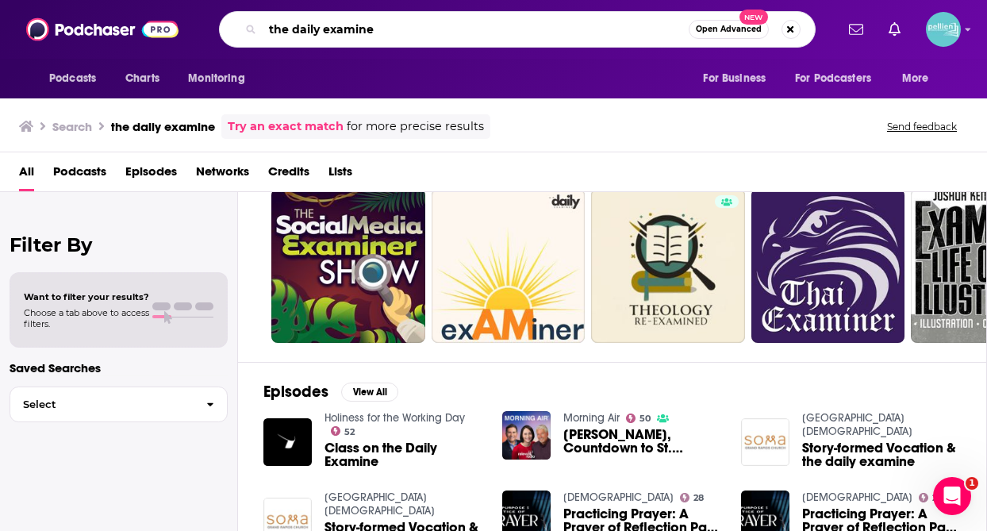
drag, startPoint x: 382, startPoint y: 28, endPoint x: 247, endPoint y: 28, distance: 135.7
click at [247, 28] on div "the daily examine Open Advanced New" at bounding box center [517, 29] width 597 height 37
type input "the spiritual life"
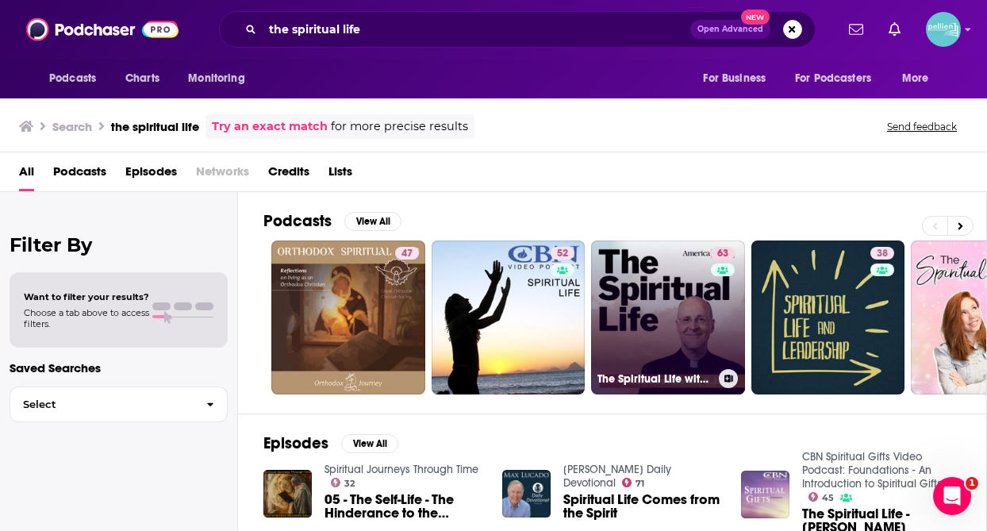
click at [662, 324] on link "63 The Spiritual Life with Fr. [PERSON_NAME], [PERSON_NAME]" at bounding box center [668, 317] width 154 height 154
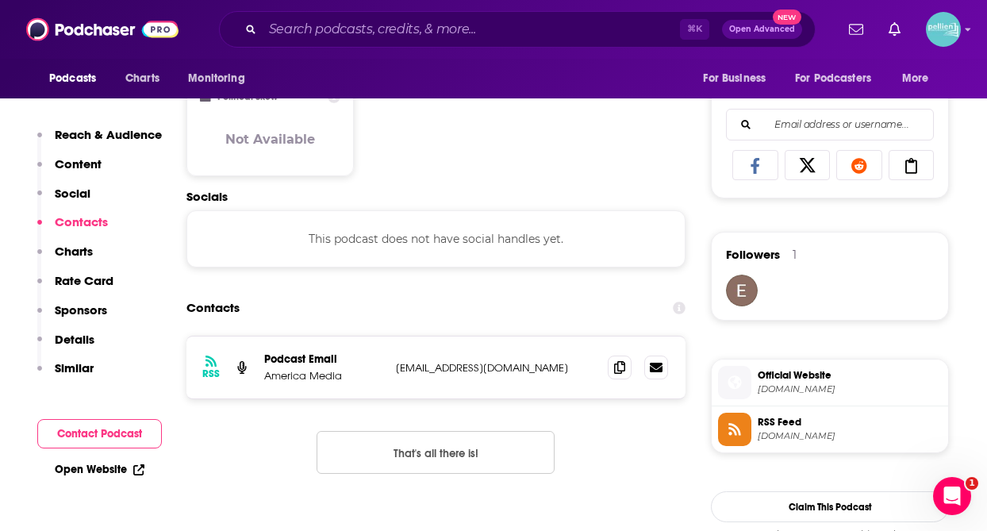
scroll to position [998, 0]
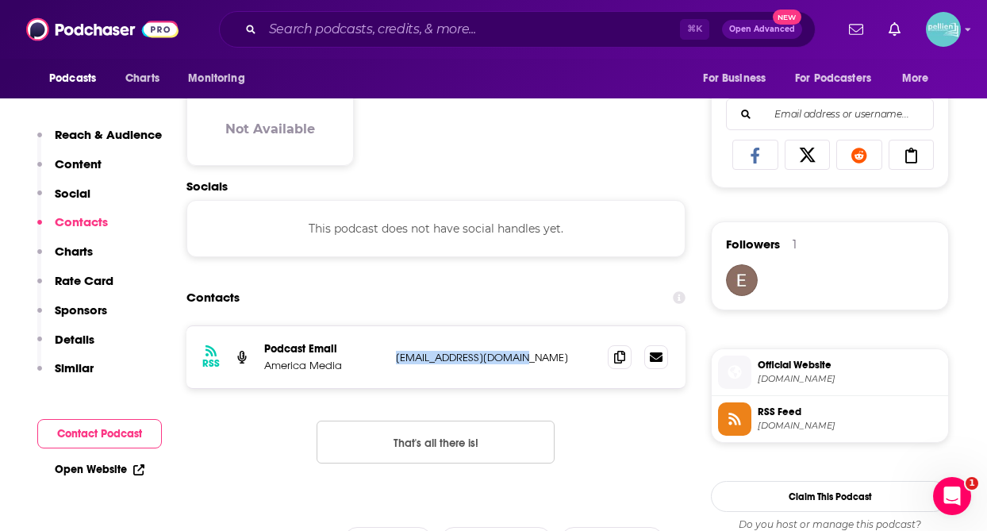
drag, startPoint x: 396, startPoint y: 359, endPoint x: 528, endPoint y: 359, distance: 131.7
click at [528, 359] on p "[EMAIL_ADDRESS][DOMAIN_NAME]" at bounding box center [495, 357] width 199 height 13
click at [568, 359] on p "[EMAIL_ADDRESS][DOMAIN_NAME]" at bounding box center [495, 357] width 199 height 13
click at [621, 363] on icon at bounding box center [619, 356] width 11 height 13
click at [340, 26] on input "Search podcasts, credits, & more..." at bounding box center [471, 29] width 417 height 25
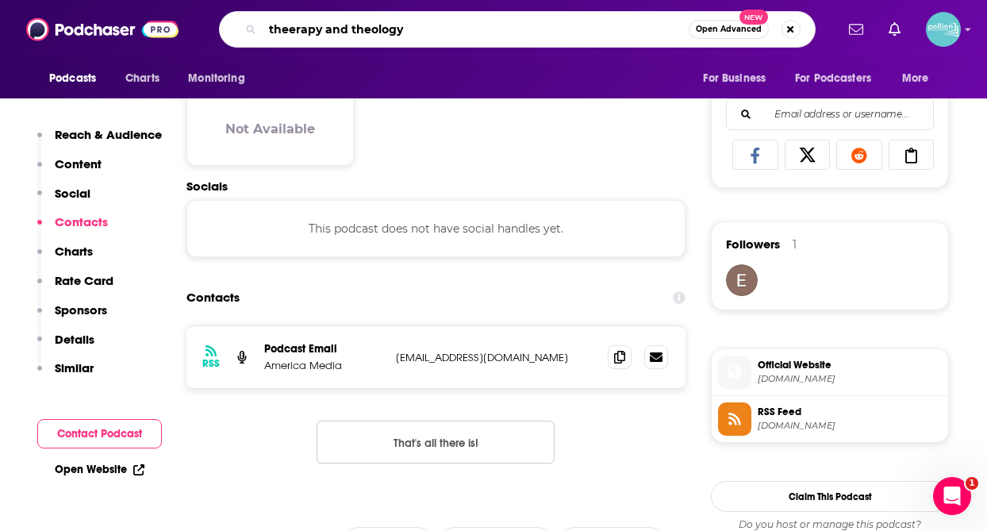
click at [286, 29] on input "theerapy and theology" at bounding box center [476, 29] width 426 height 25
type input "therapy and theology"
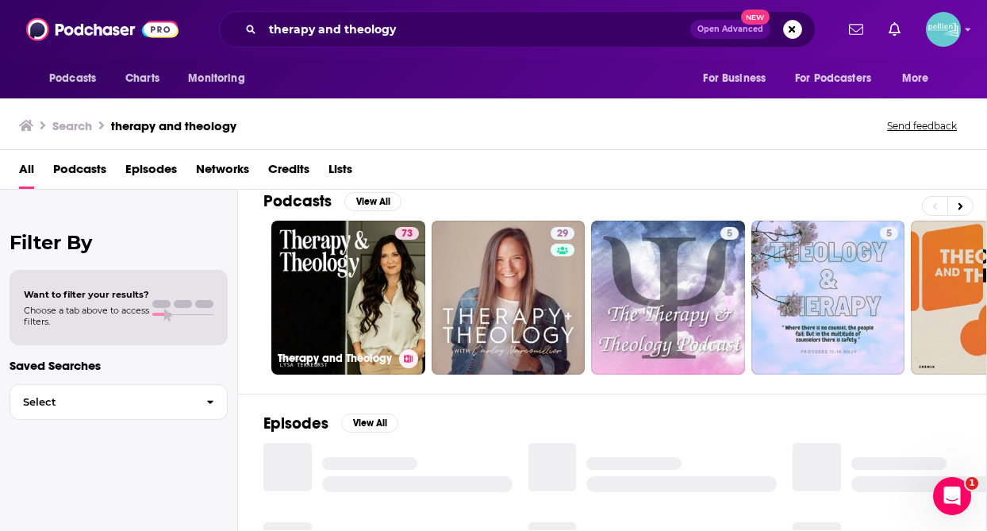
scroll to position [24, 0]
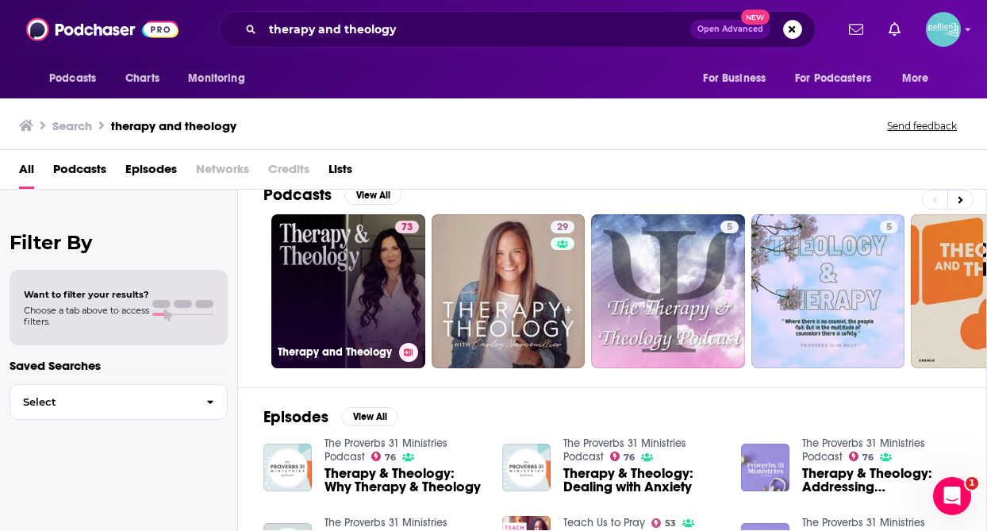
click at [393, 297] on link "73 Therapy and Theology" at bounding box center [348, 291] width 154 height 154
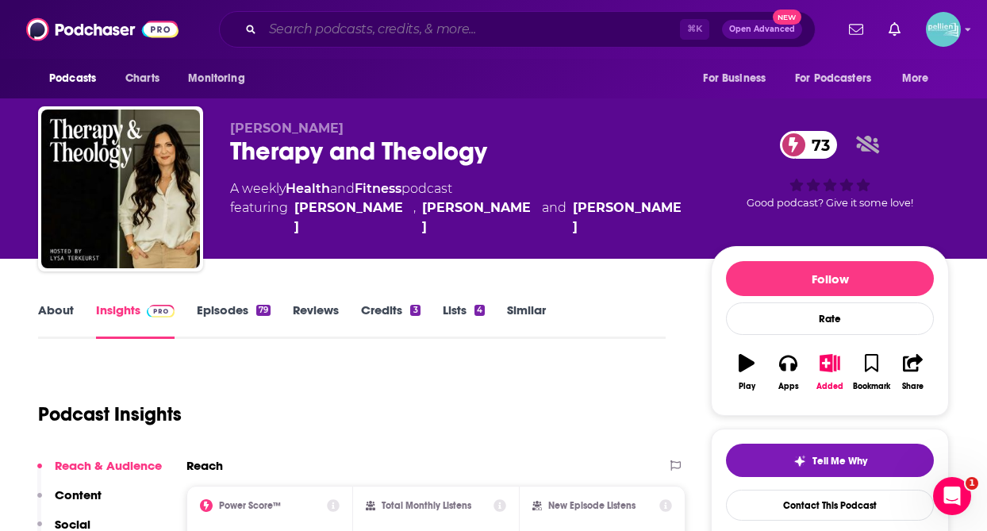
click at [318, 32] on input "Search podcasts, credits, & more..." at bounding box center [471, 29] width 417 height 25
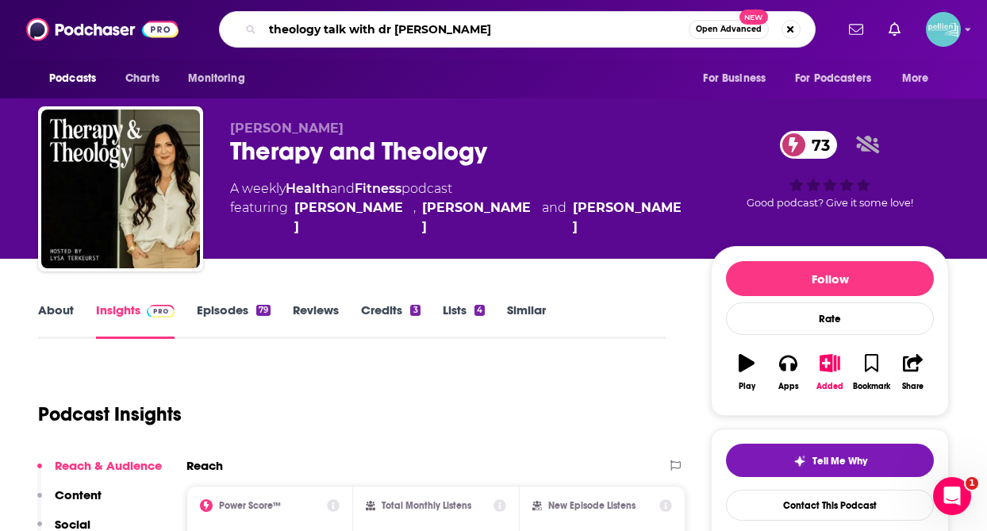
type input "theology talk with [PERSON_NAME]"
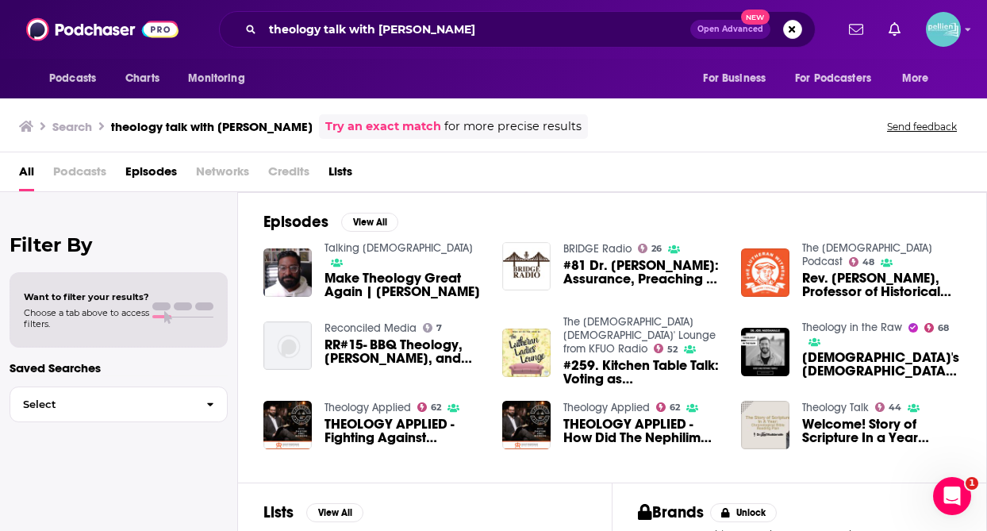
click at [381, 271] on span "Make Theology Great Again | [PERSON_NAME]" at bounding box center [404, 284] width 159 height 27
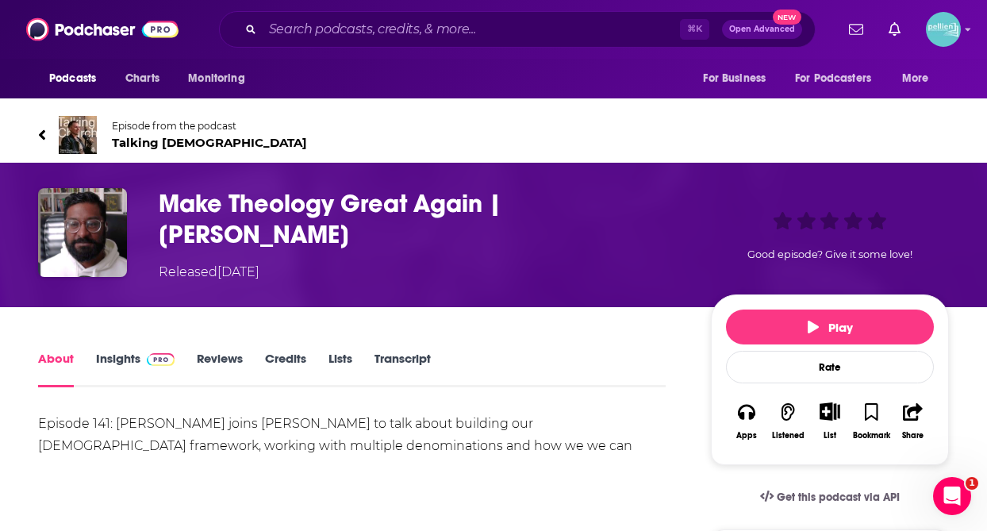
click at [114, 362] on link "Insights" at bounding box center [135, 369] width 79 height 37
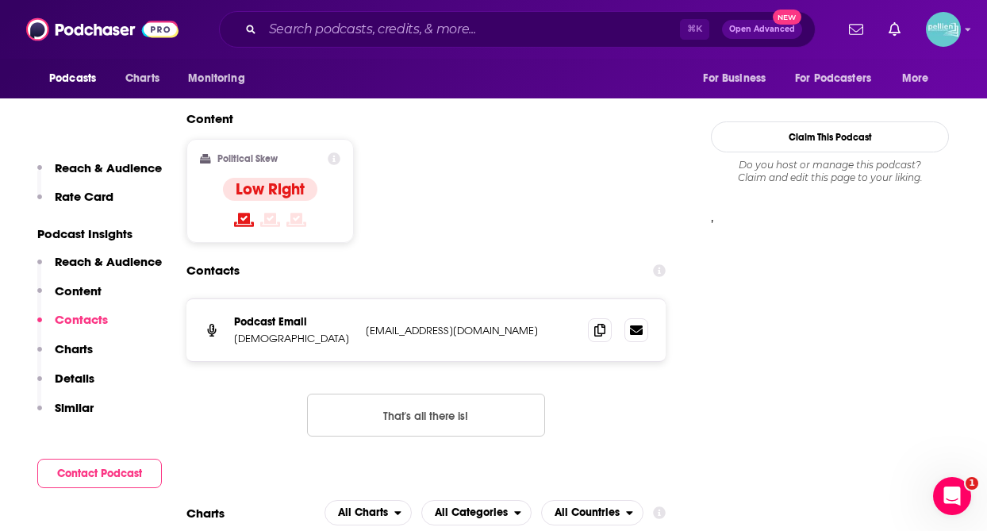
scroll to position [1338, 0]
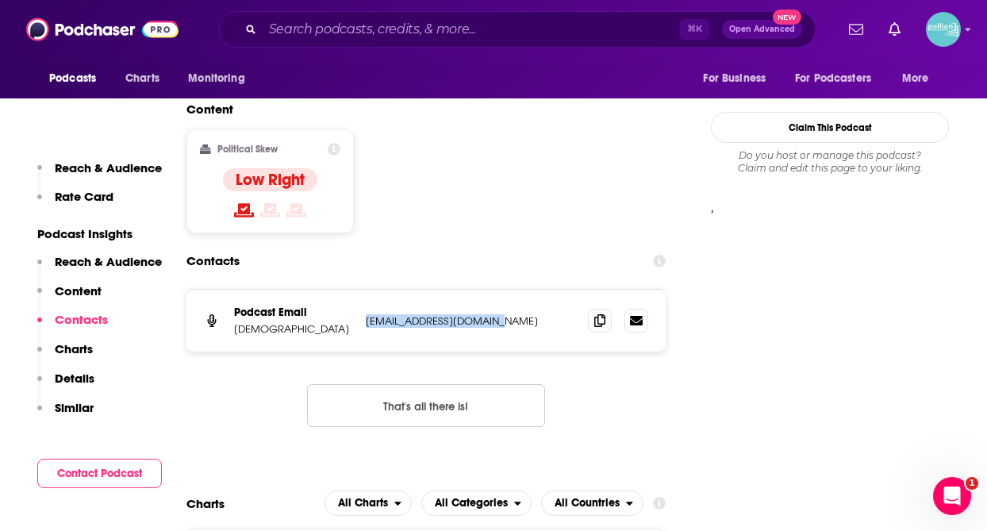
drag, startPoint x: 367, startPoint y: 324, endPoint x: 481, endPoint y: 326, distance: 114.3
click at [481, 326] on p "[EMAIL_ADDRESS][DOMAIN_NAME]" at bounding box center [470, 320] width 209 height 13
copy p "[EMAIL_ADDRESS][DOMAIN_NAME]"
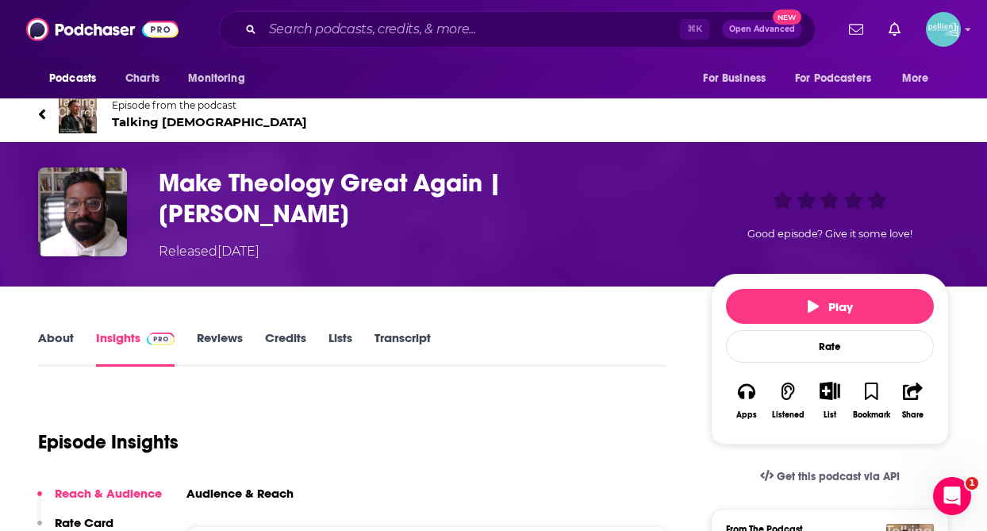
scroll to position [0, 0]
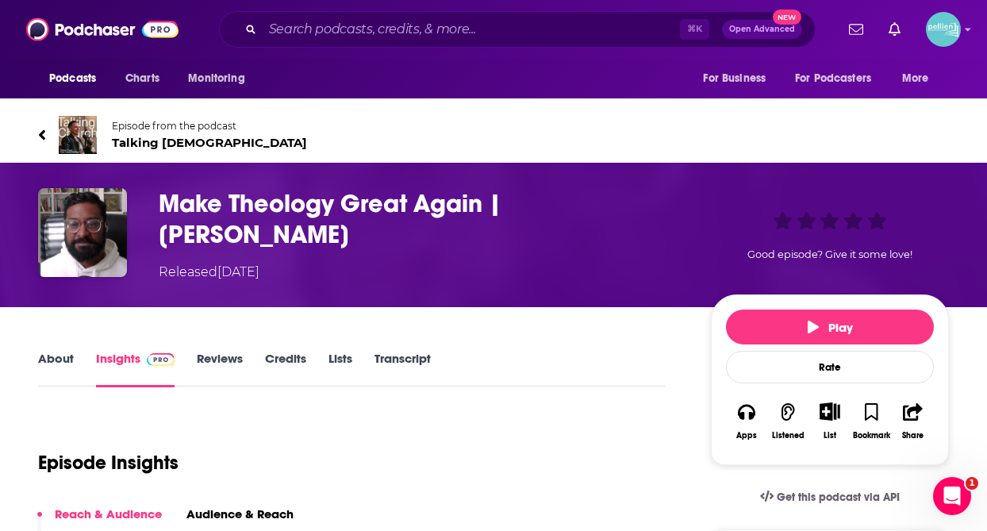
click at [187, 136] on span "Talking [DEMOGRAPHIC_DATA]" at bounding box center [209, 142] width 195 height 15
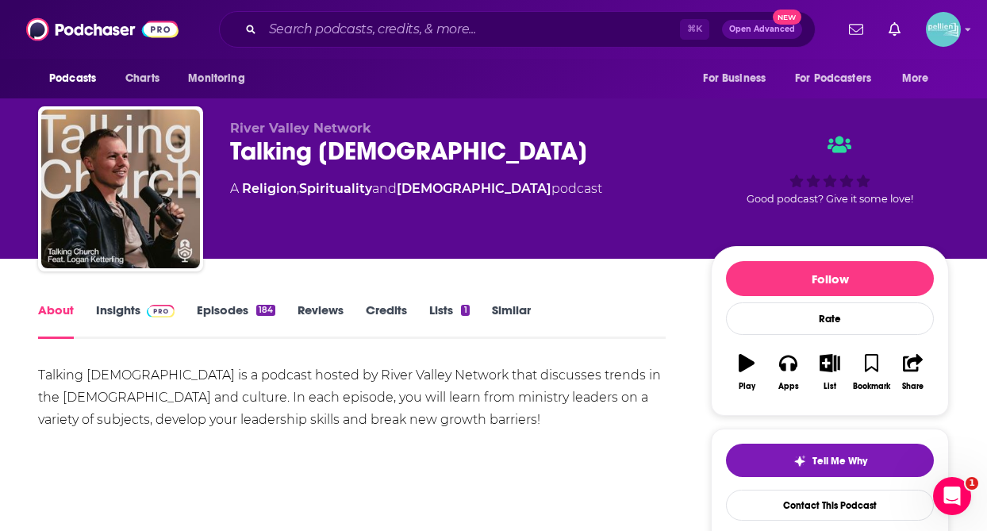
click at [129, 316] on link "Insights" at bounding box center [135, 320] width 79 height 37
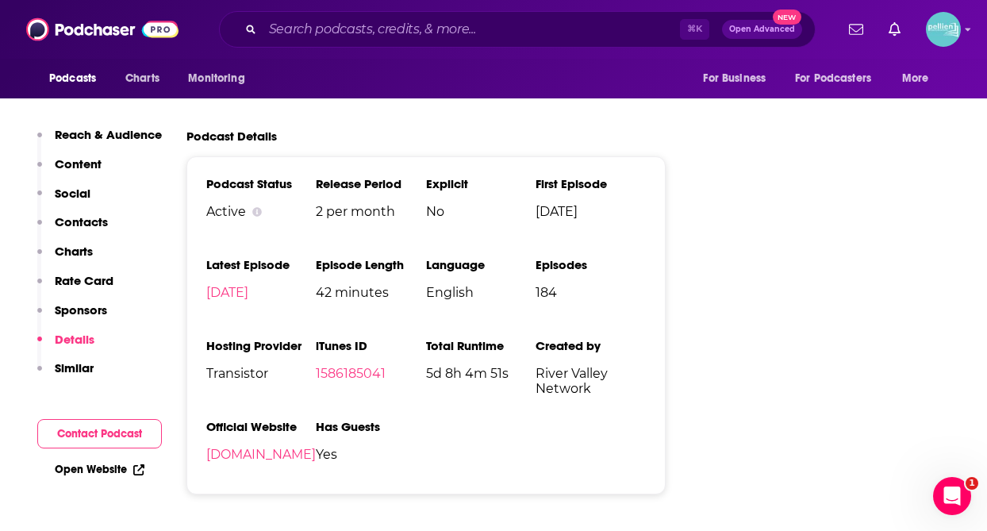
scroll to position [1949, 0]
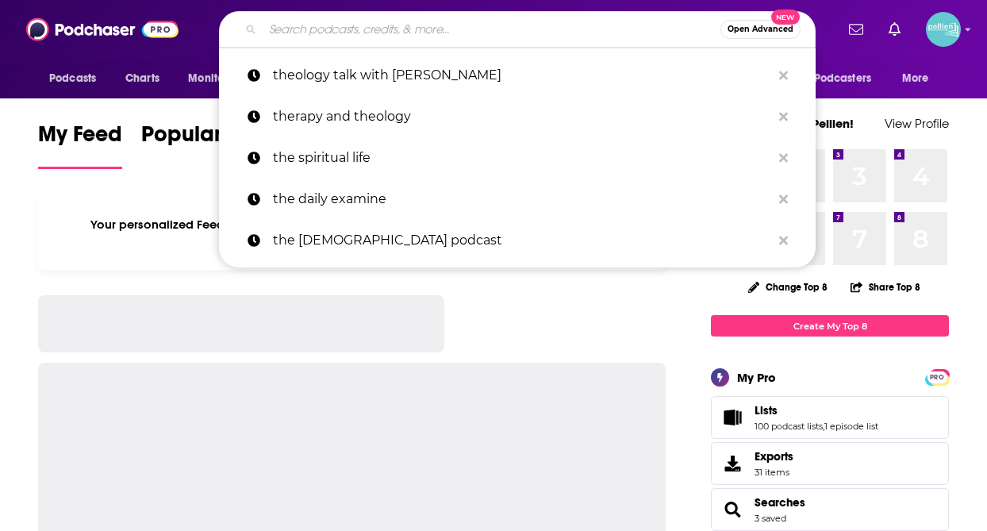
click at [329, 28] on input "Search podcasts, credits, & more..." at bounding box center [492, 29] width 458 height 25
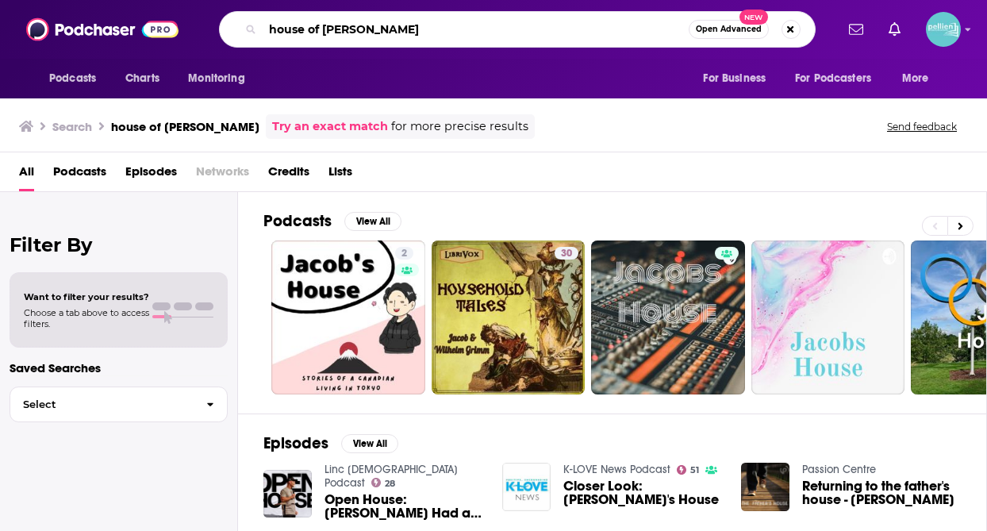
click at [369, 29] on input "house of [PERSON_NAME]" at bounding box center [476, 29] width 426 height 25
type input "house of [PERSON_NAME] podcast"
